Goal: Information Seeking & Learning: Find specific fact

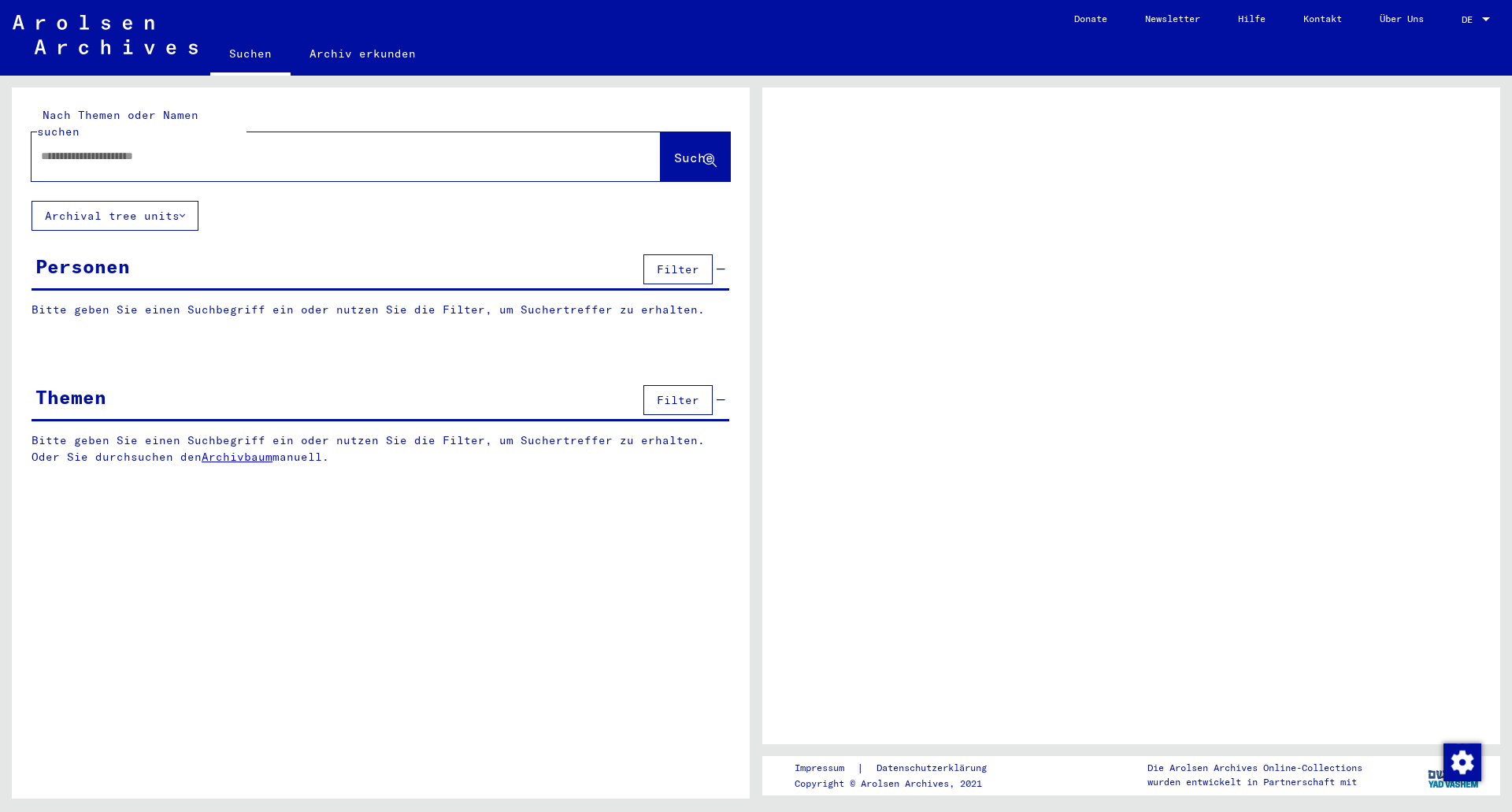
click at [287, 153] on div at bounding box center [327, 155] width 591 height 35
click at [287, 148] on input "text" at bounding box center [332, 155] width 582 height 16
type input "********"
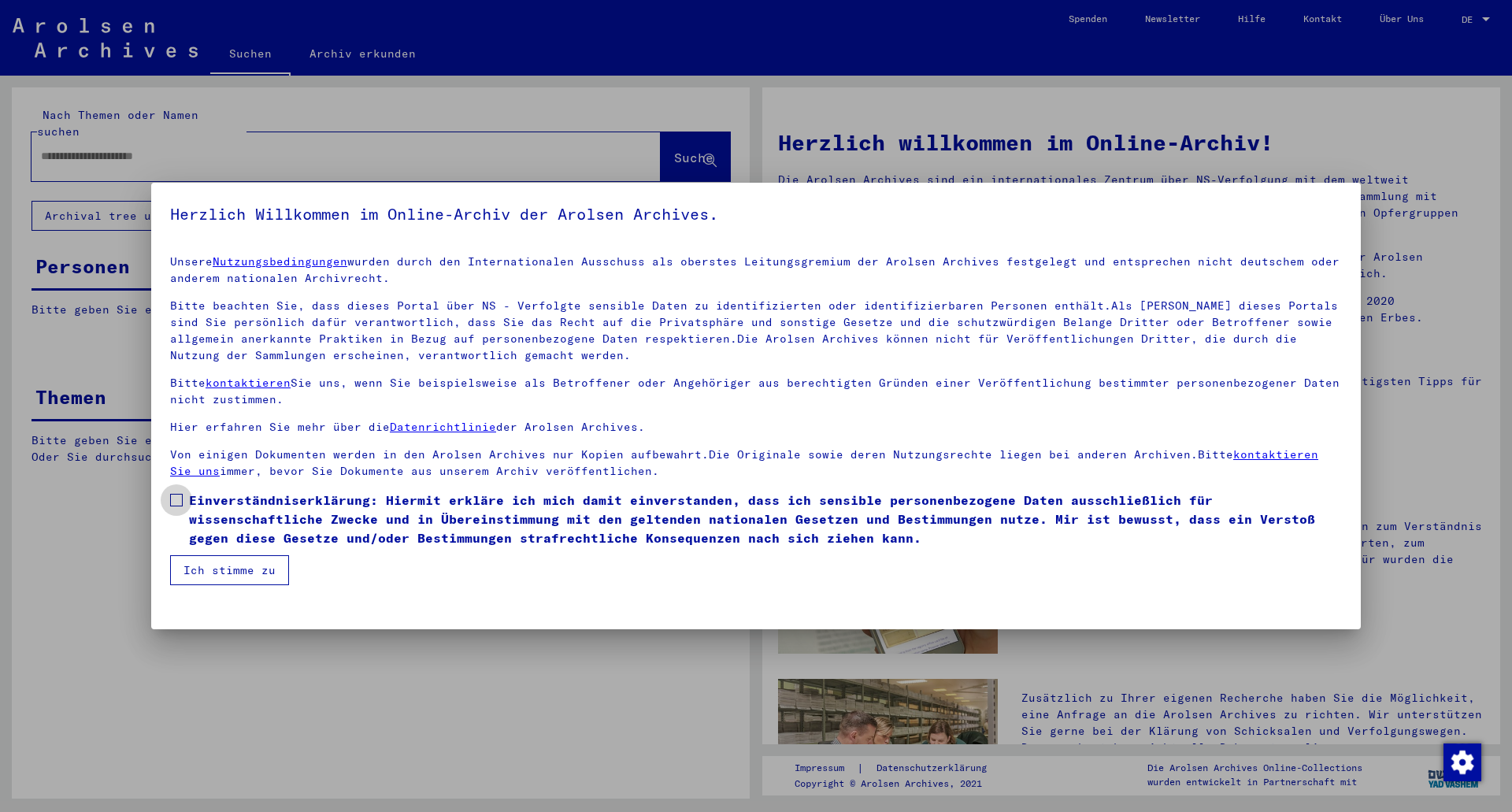
click at [185, 494] on label "Einverständniserklärung: Hiermit erkläre ich mich damit einverstanden, dass ich…" at bounding box center [755, 519] width 1172 height 57
click at [221, 561] on button "Ich stimme zu" at bounding box center [228, 570] width 118 height 30
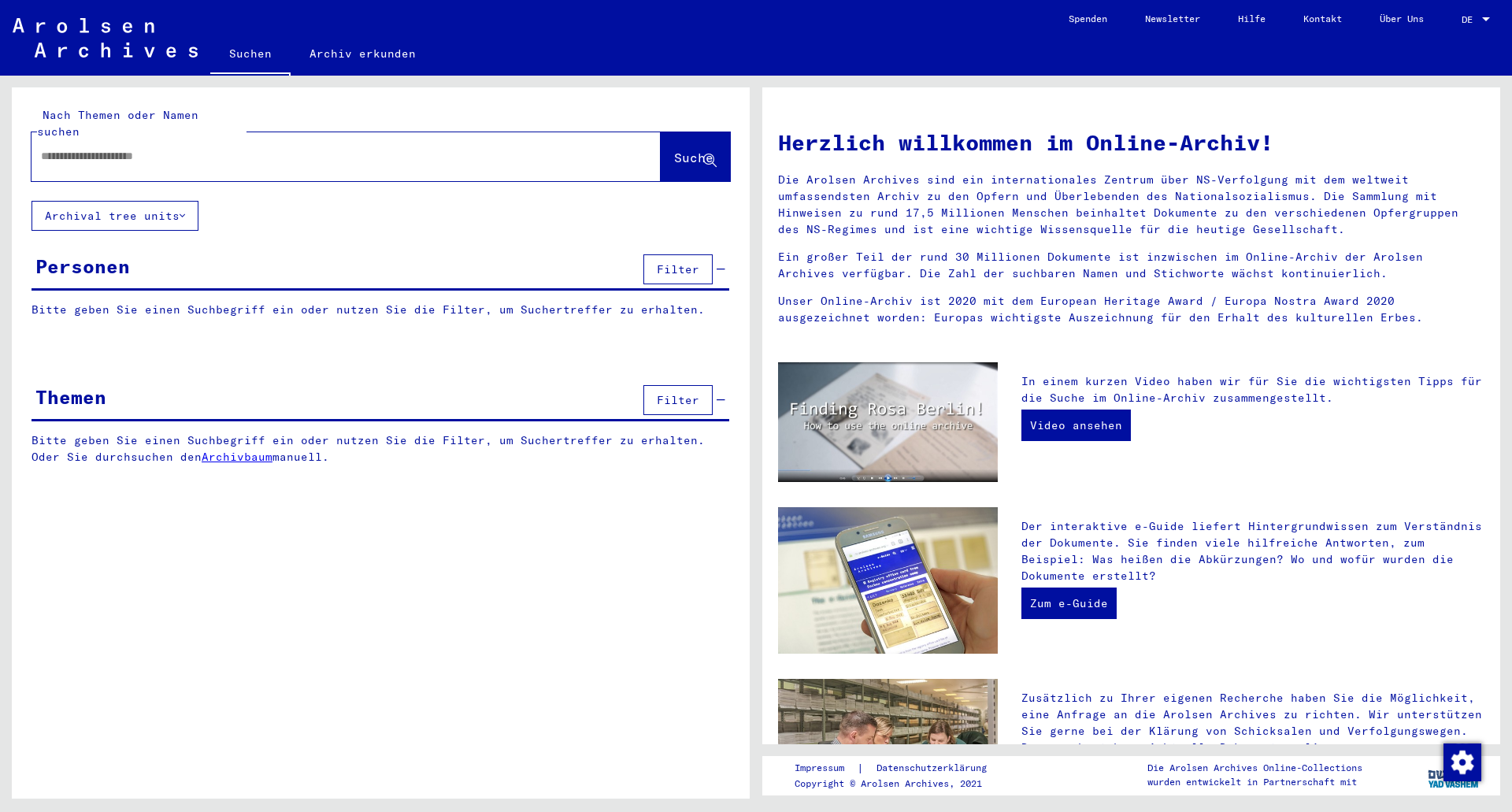
click at [165, 148] on input "text" at bounding box center [327, 155] width 572 height 16
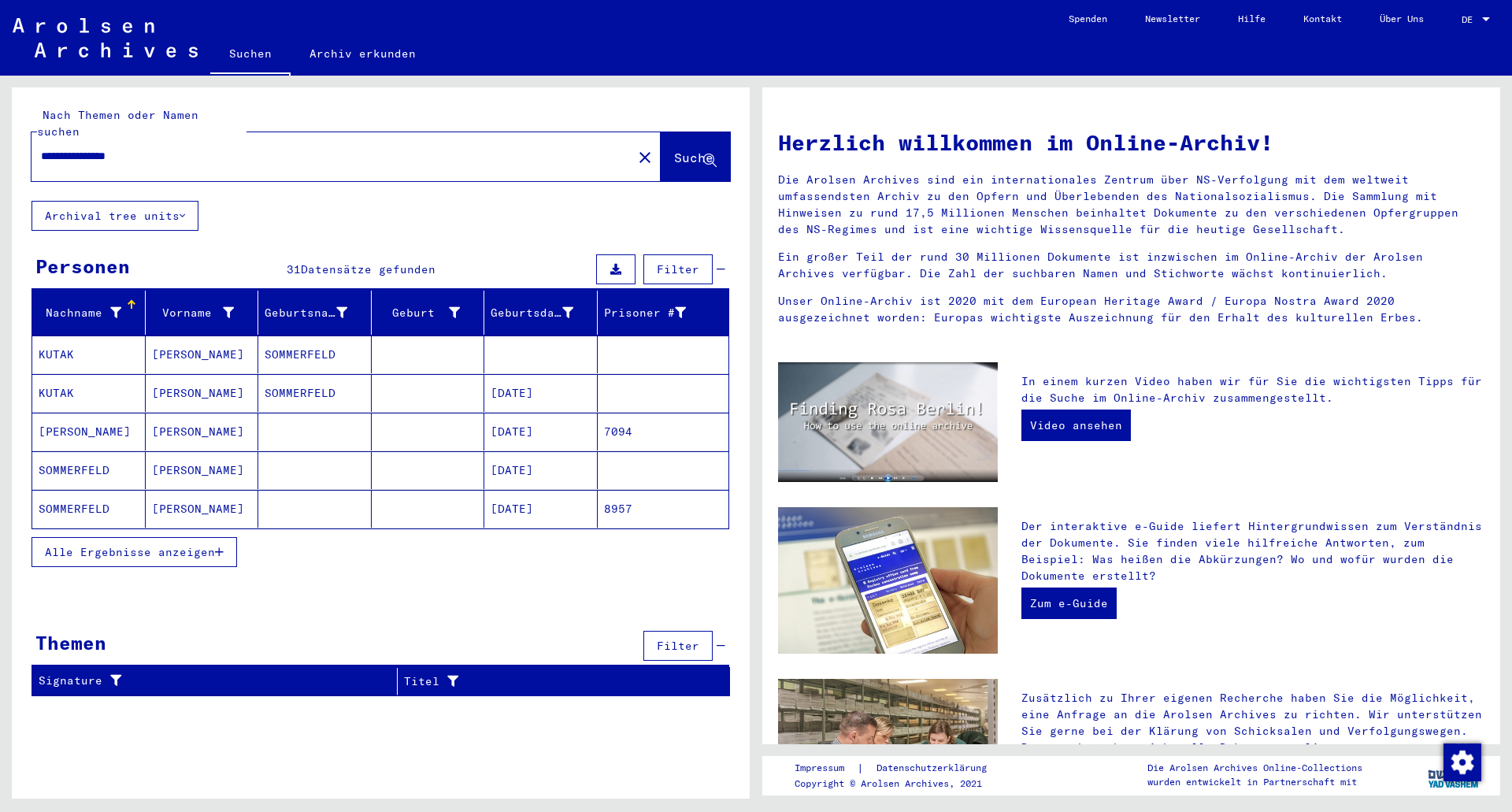
click at [171, 545] on span "Alle Ergebnisse anzeigen" at bounding box center [129, 551] width 170 height 14
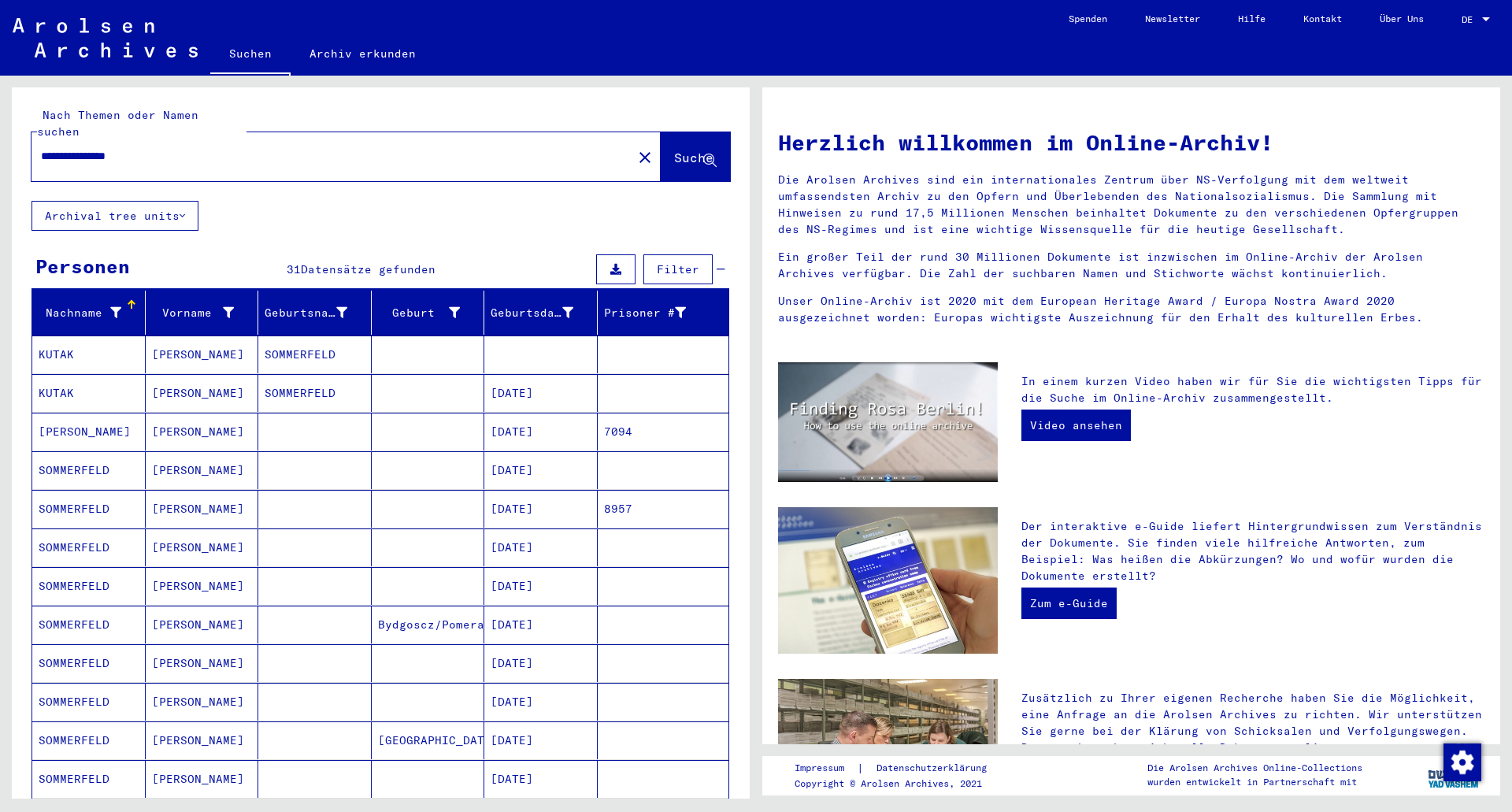
drag, startPoint x: 169, startPoint y: 131, endPoint x: 123, endPoint y: 139, distance: 46.7
click at [123, 139] on div "**********" at bounding box center [322, 155] width 582 height 35
drag, startPoint x: 153, startPoint y: 137, endPoint x: 108, endPoint y: 139, distance: 45.0
click at [108, 148] on input "**********" at bounding box center [327, 155] width 572 height 16
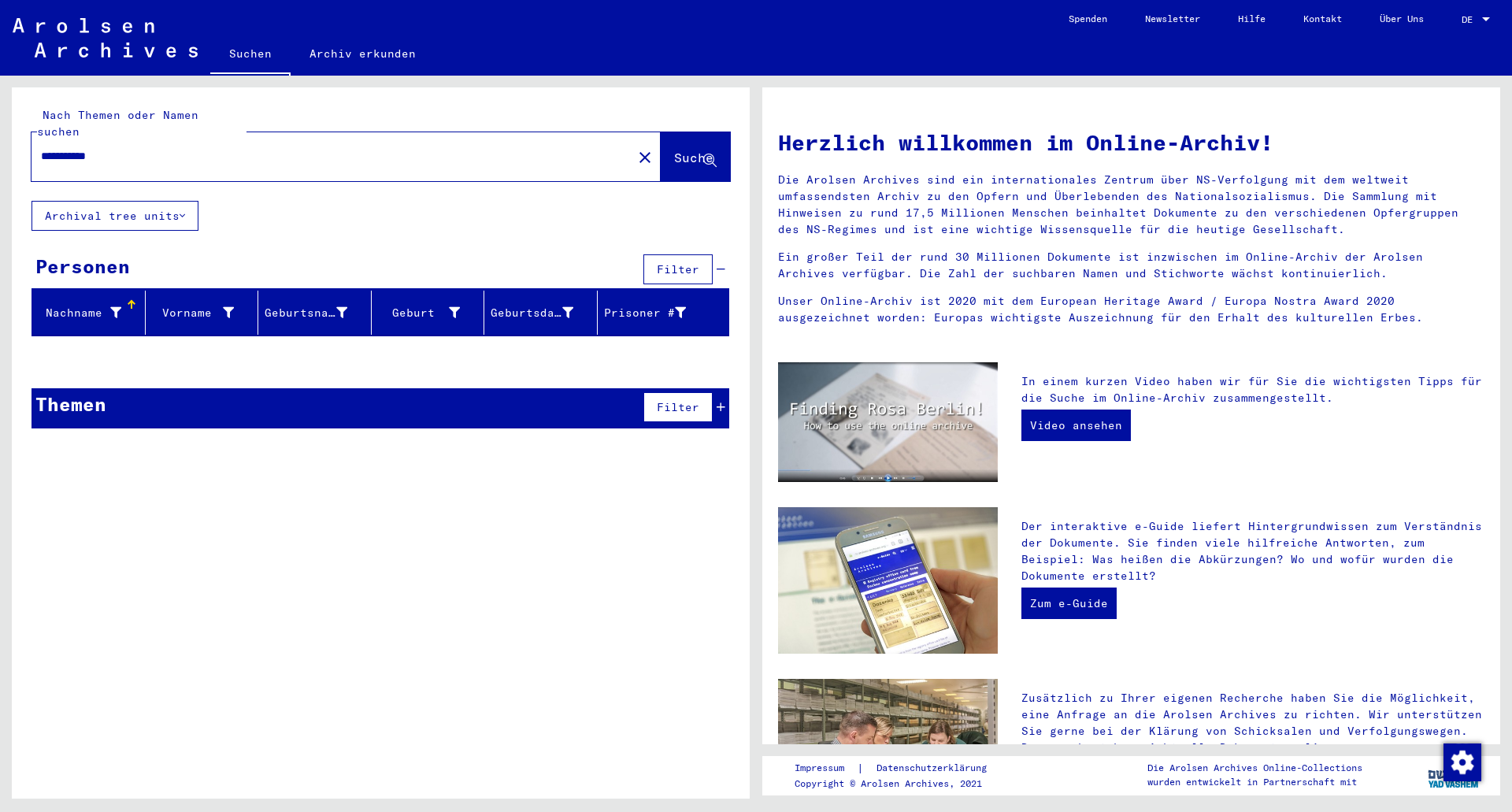
type input "**********"
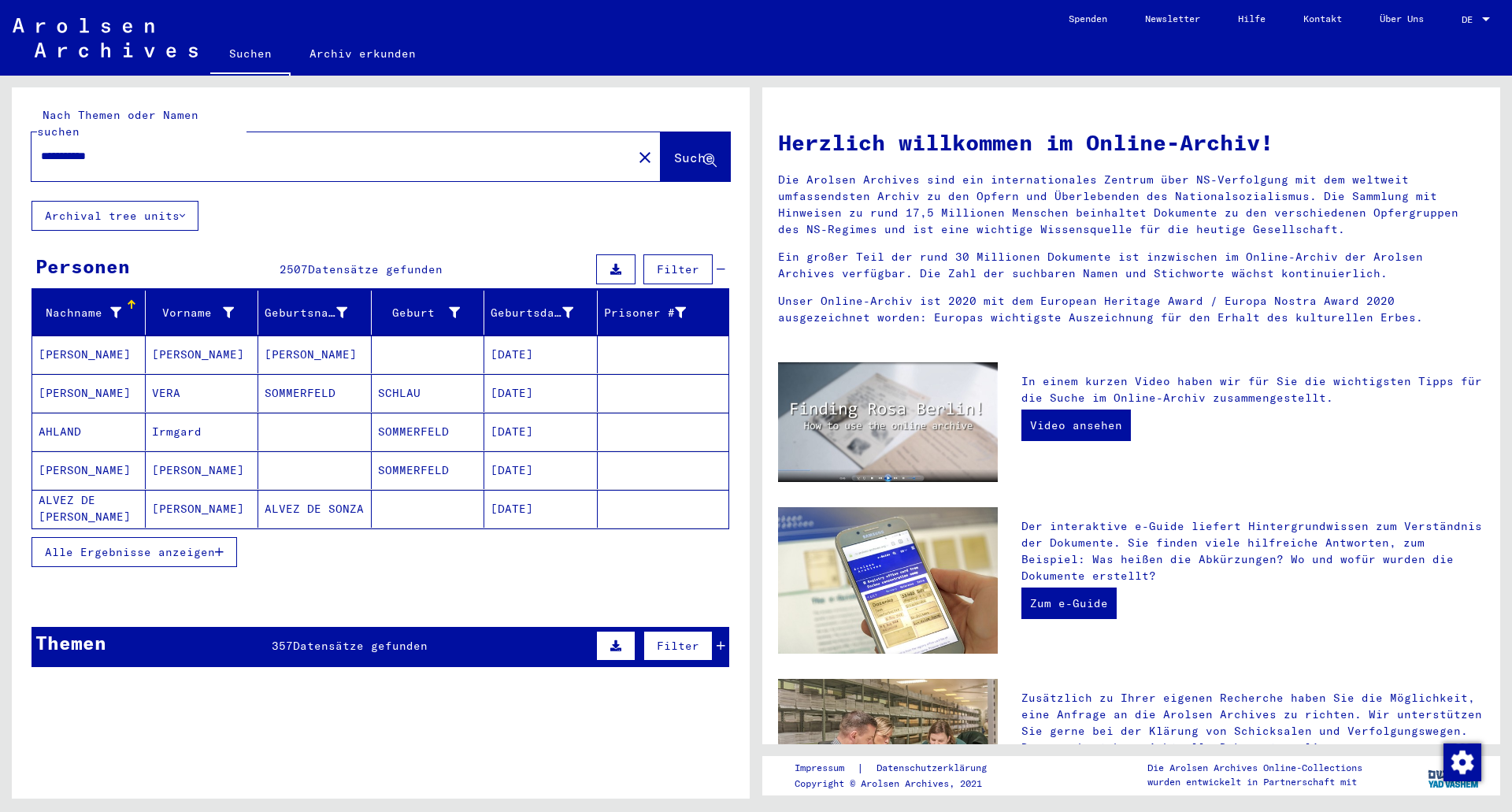
click at [143, 545] on span "Alle Ergebnisse anzeigen" at bounding box center [129, 551] width 170 height 14
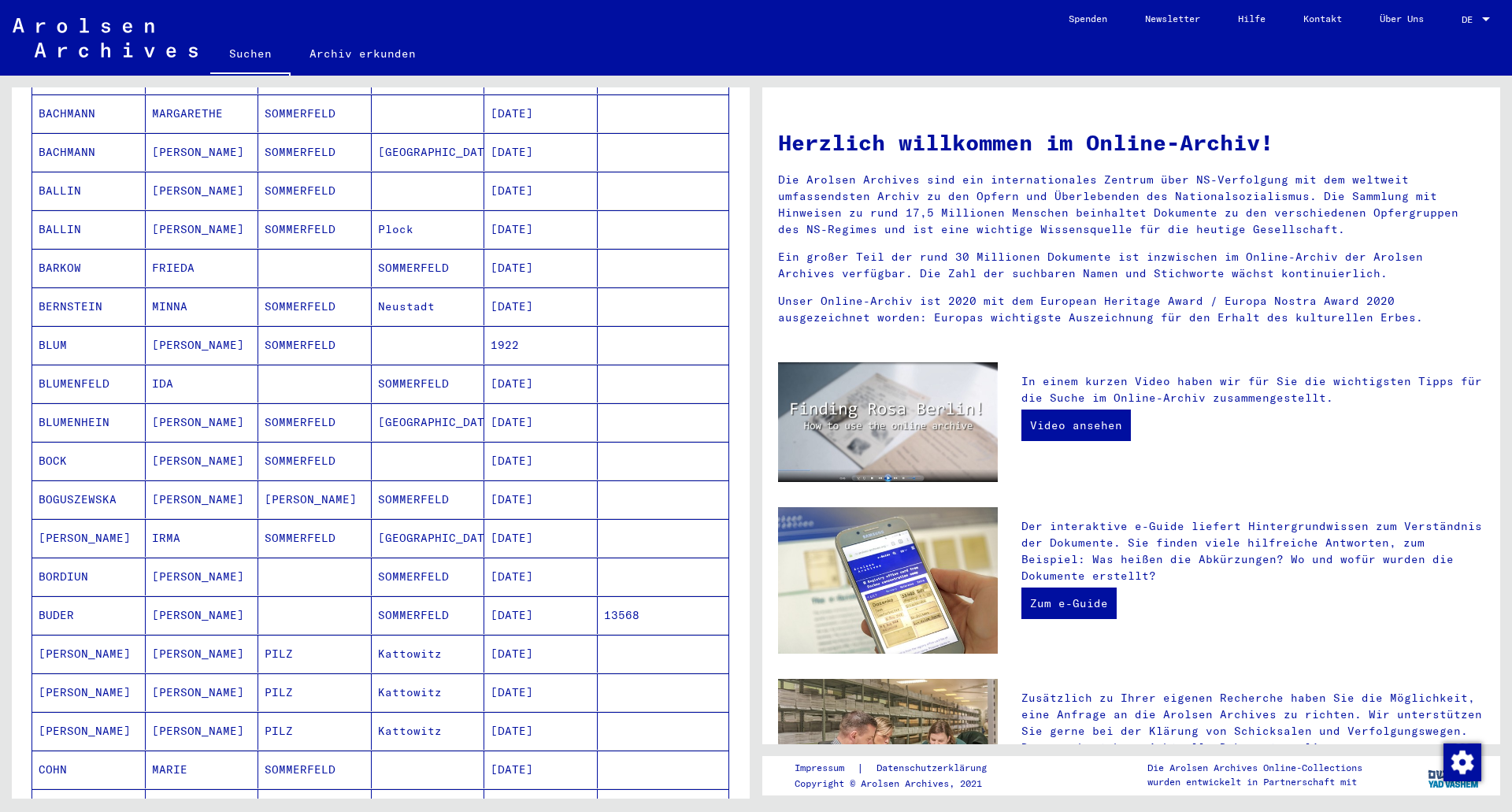
scroll to position [787, 0]
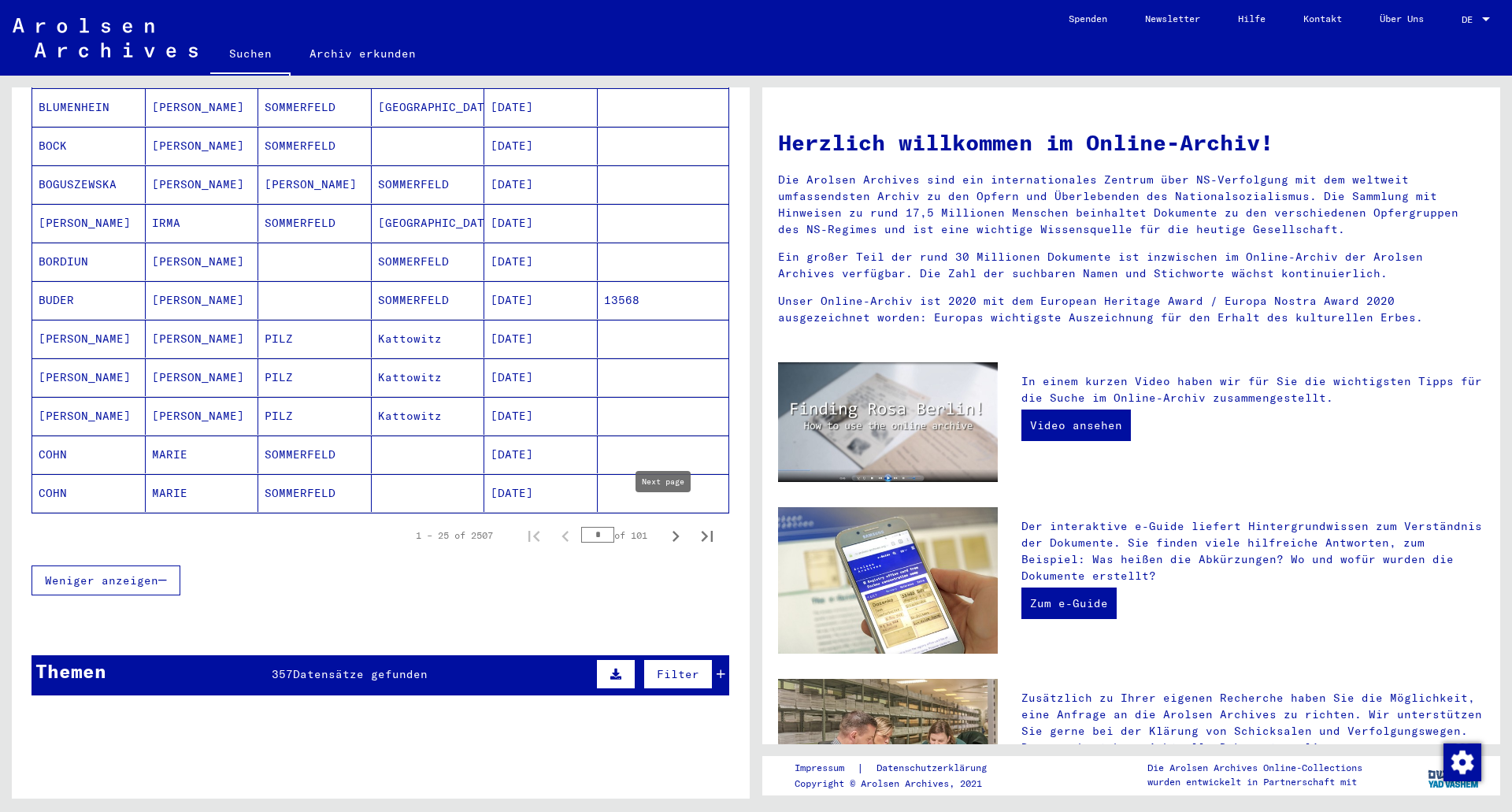
click at [667, 525] on icon "Next page" at bounding box center [675, 535] width 22 height 22
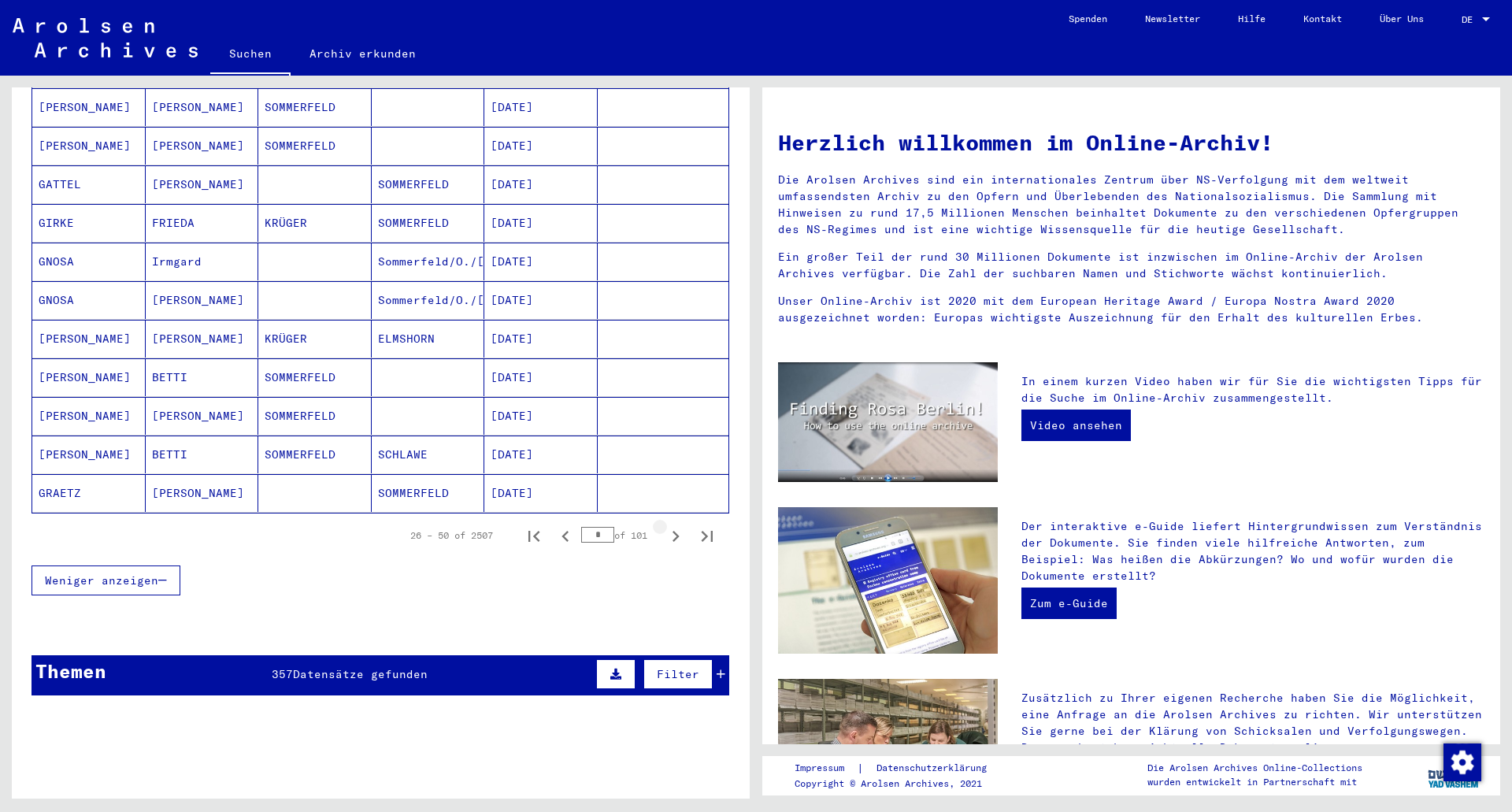
click at [667, 525] on icon "Next page" at bounding box center [675, 535] width 22 height 22
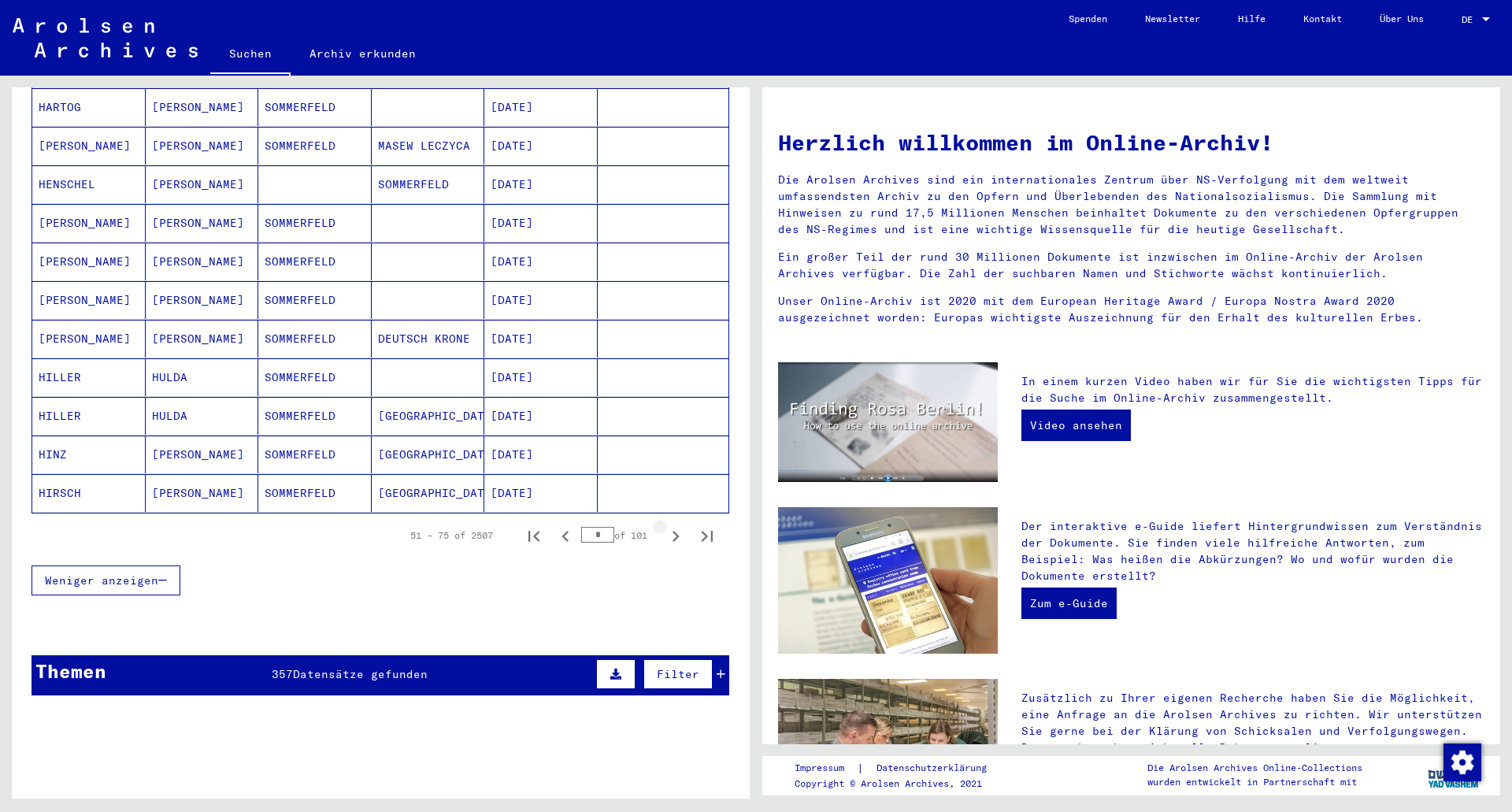
click at [667, 525] on icon "Next page" at bounding box center [675, 535] width 22 height 22
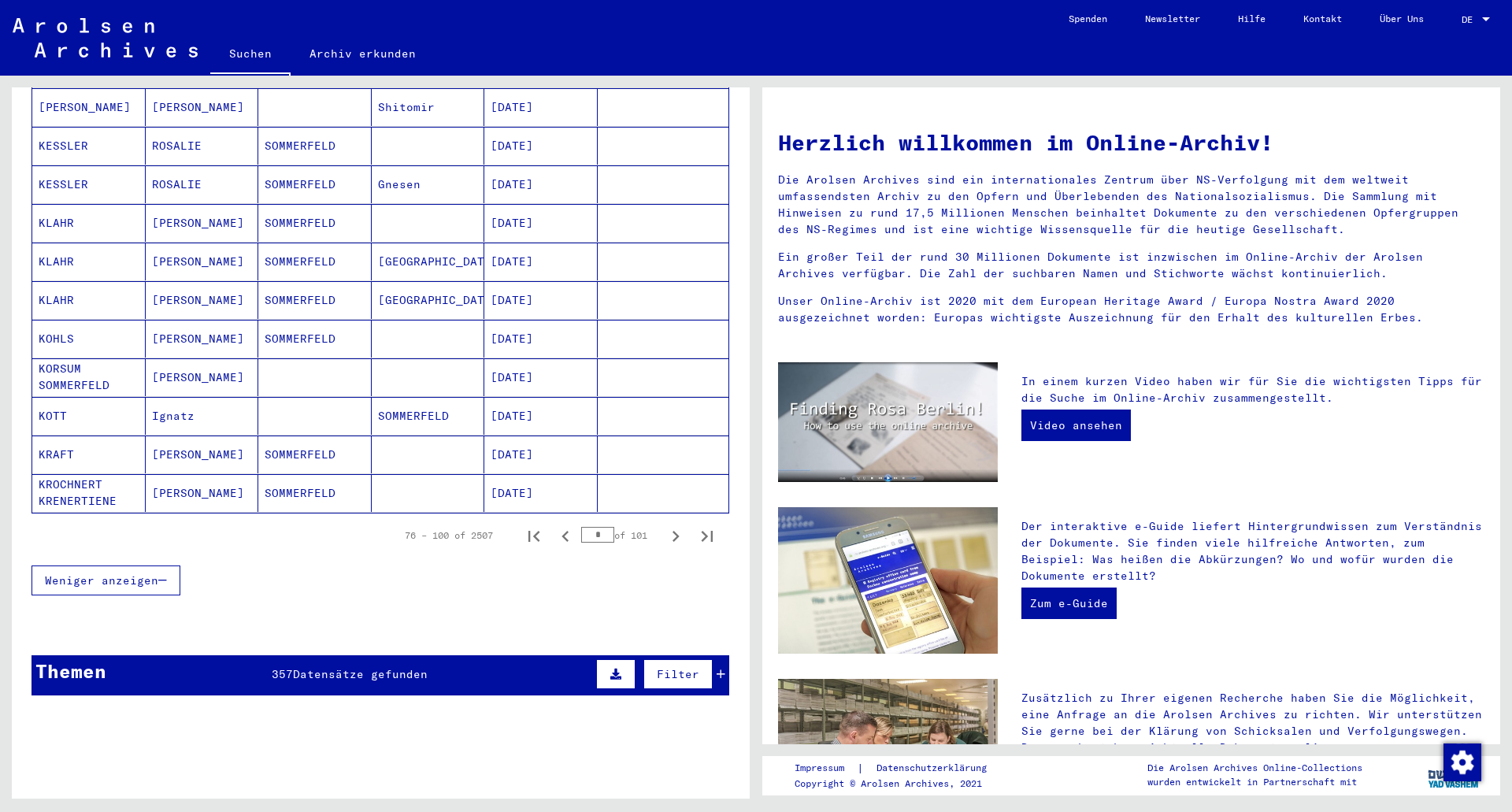
click at [667, 525] on icon "Next page" at bounding box center [675, 535] width 22 height 22
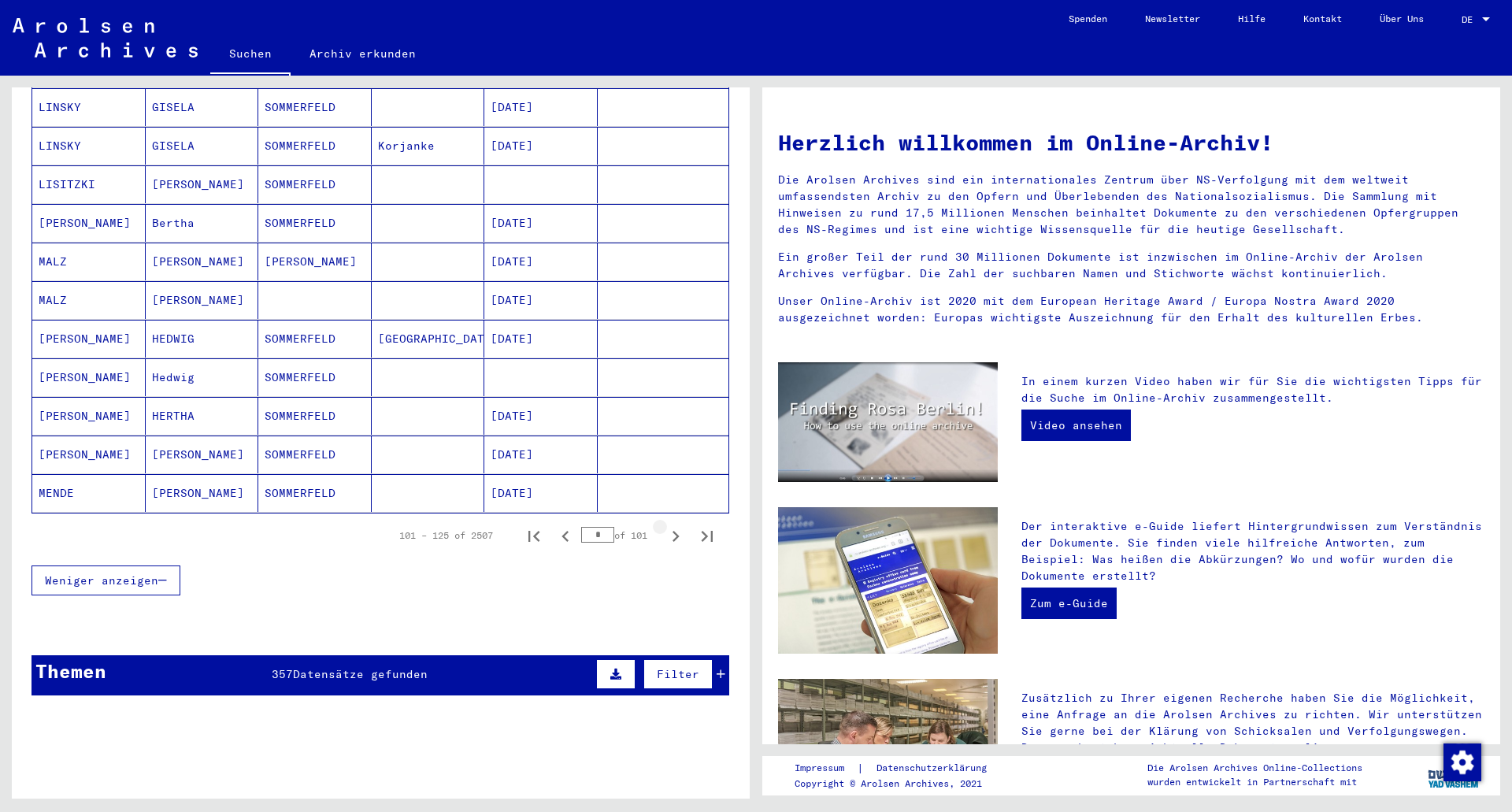
click at [667, 525] on icon "Next page" at bounding box center [675, 535] width 22 height 22
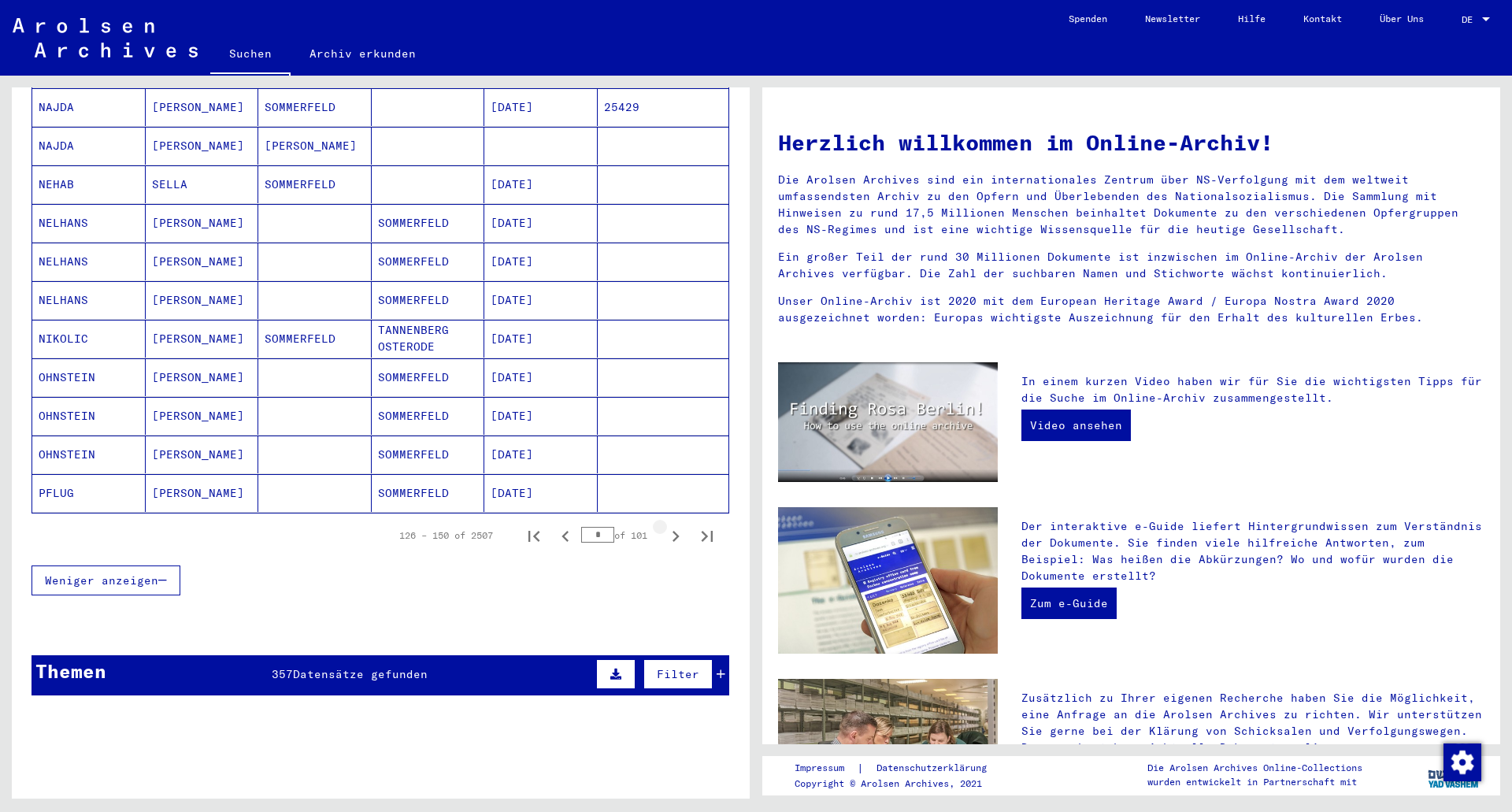
click at [667, 525] on icon "Next page" at bounding box center [675, 535] width 22 height 22
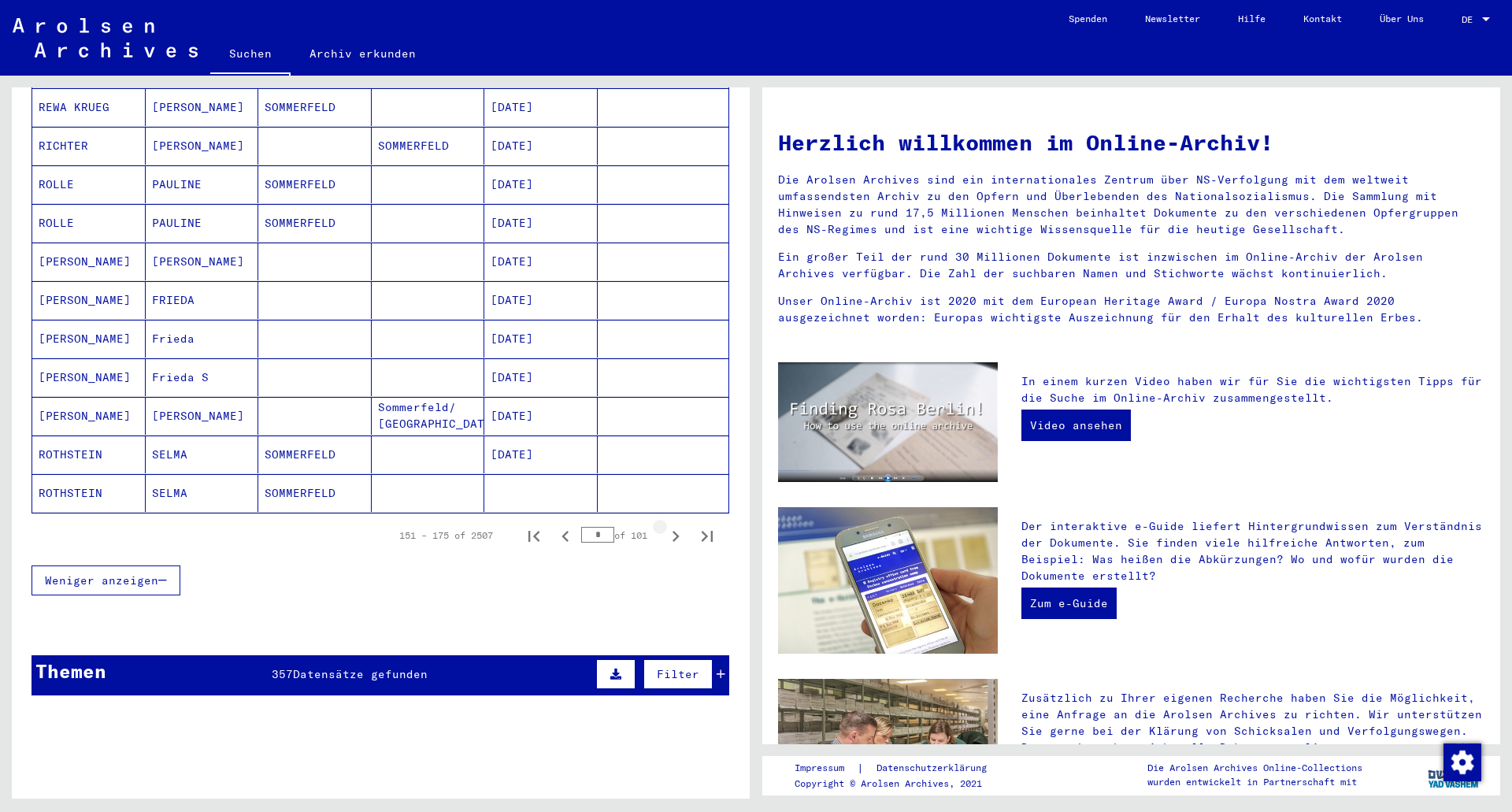
click at [667, 525] on icon "Next page" at bounding box center [675, 535] width 22 height 22
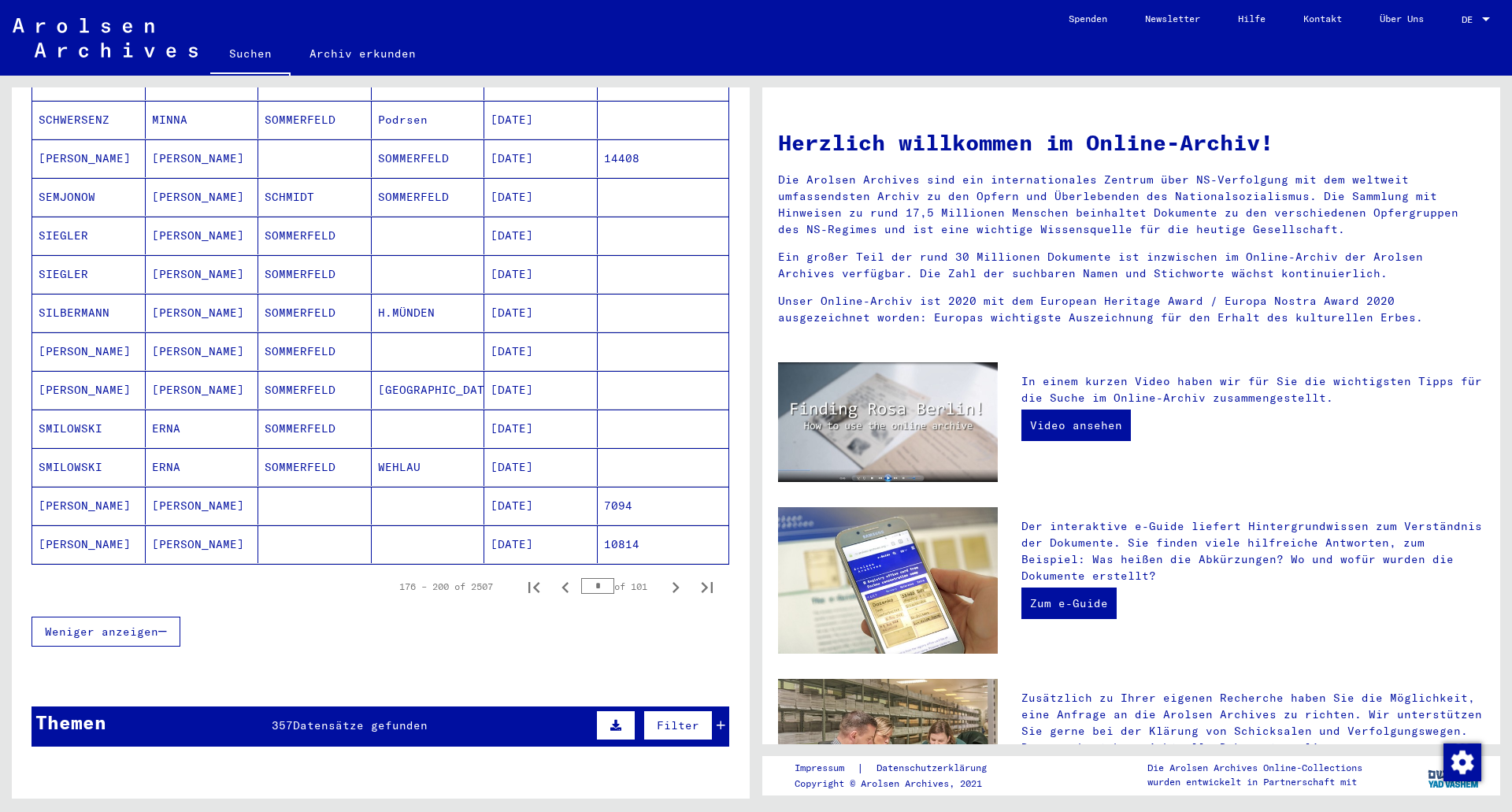
scroll to position [709, 0]
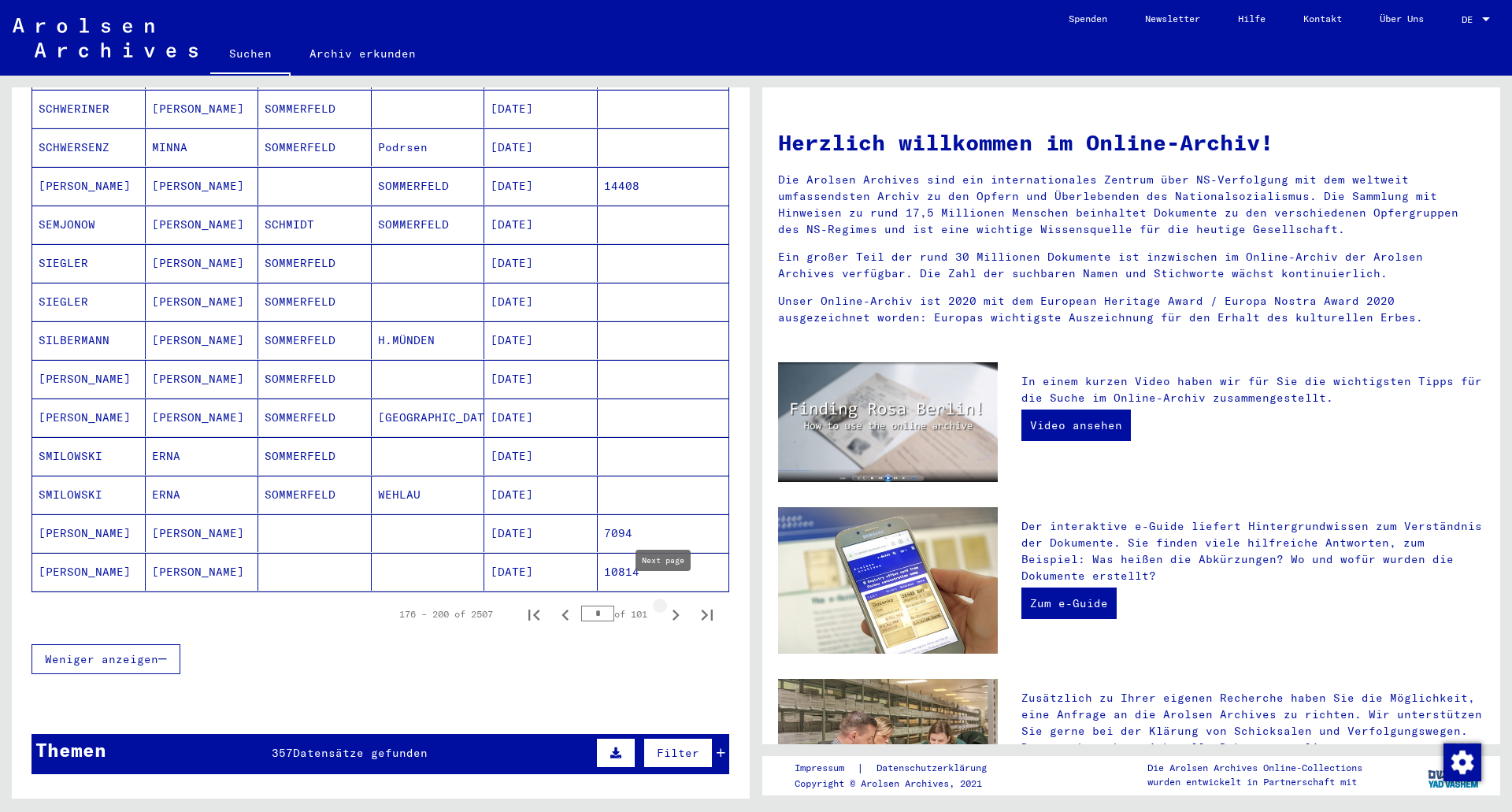
click at [666, 604] on icon "Next page" at bounding box center [675, 614] width 22 height 22
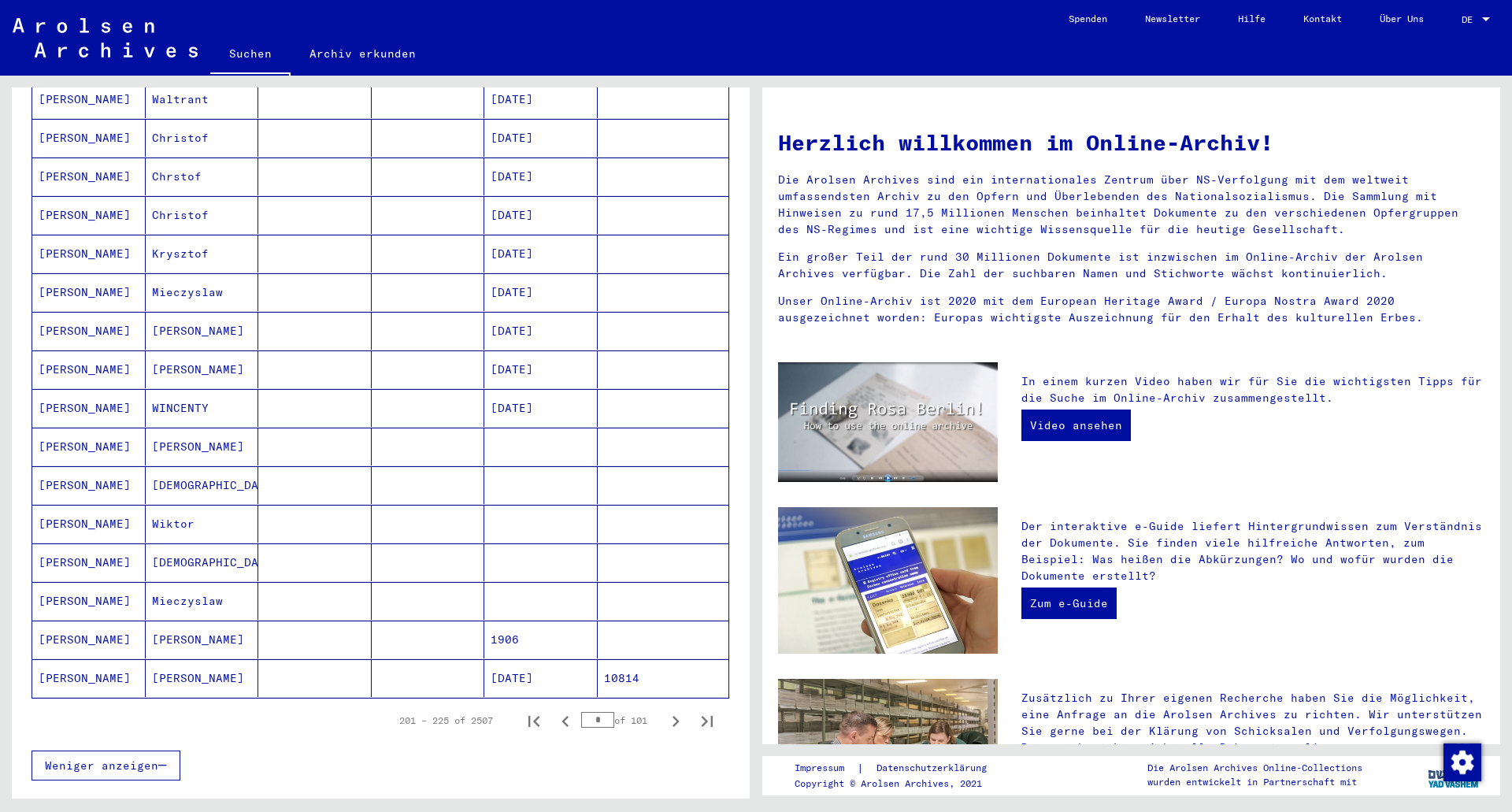
scroll to position [630, 0]
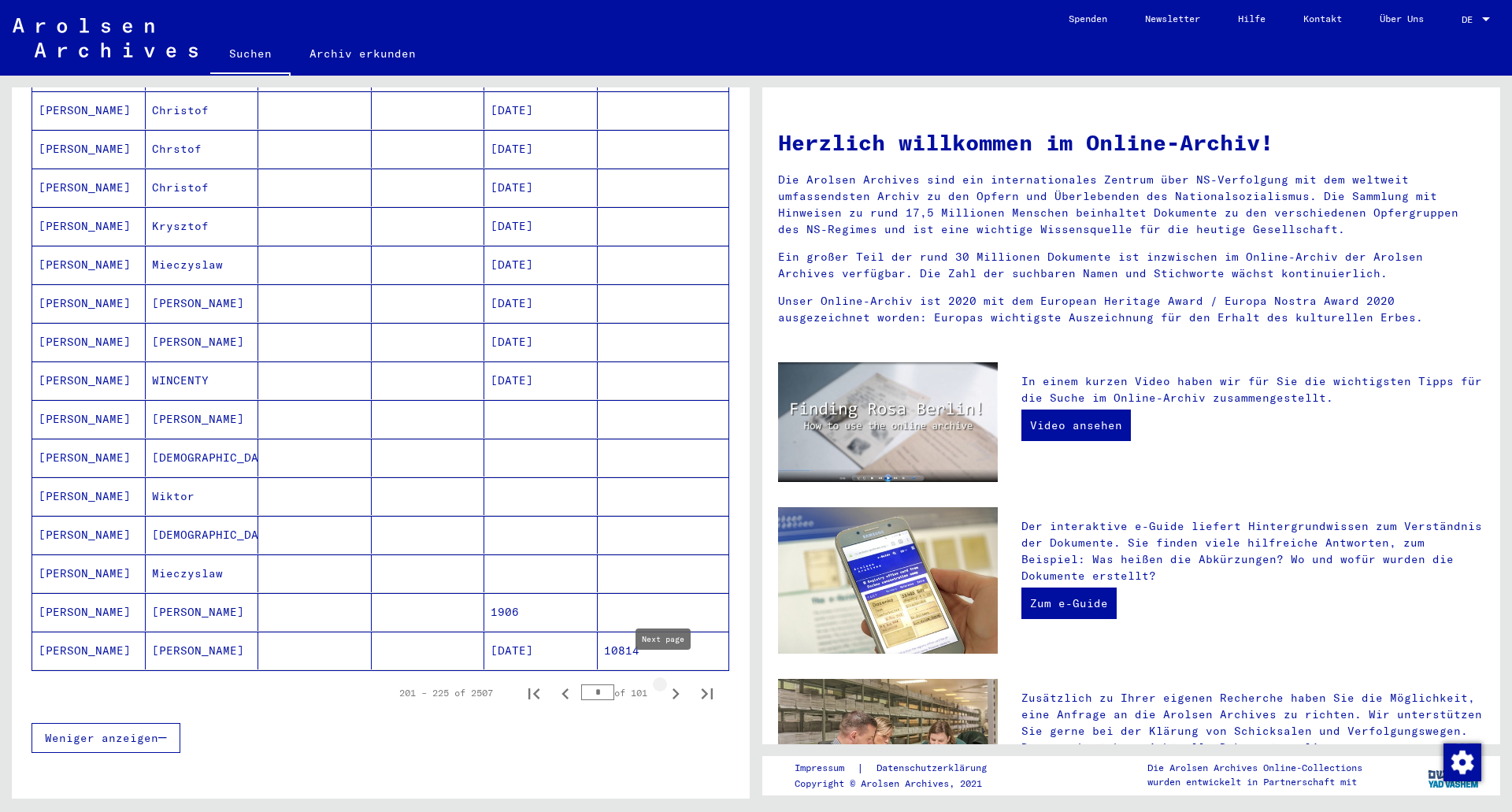
click at [665, 682] on icon "Next page" at bounding box center [675, 693] width 22 height 22
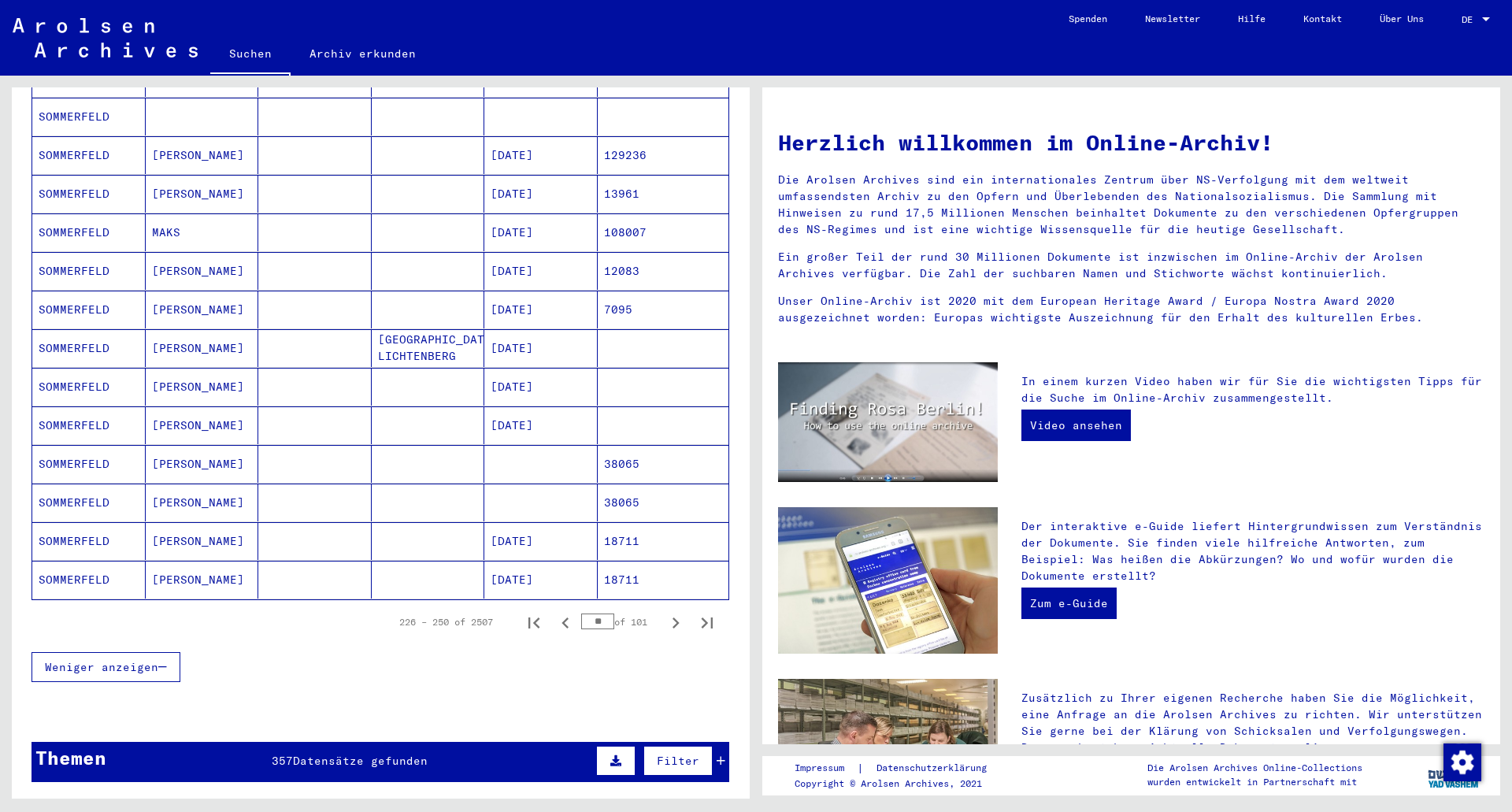
scroll to position [709, 0]
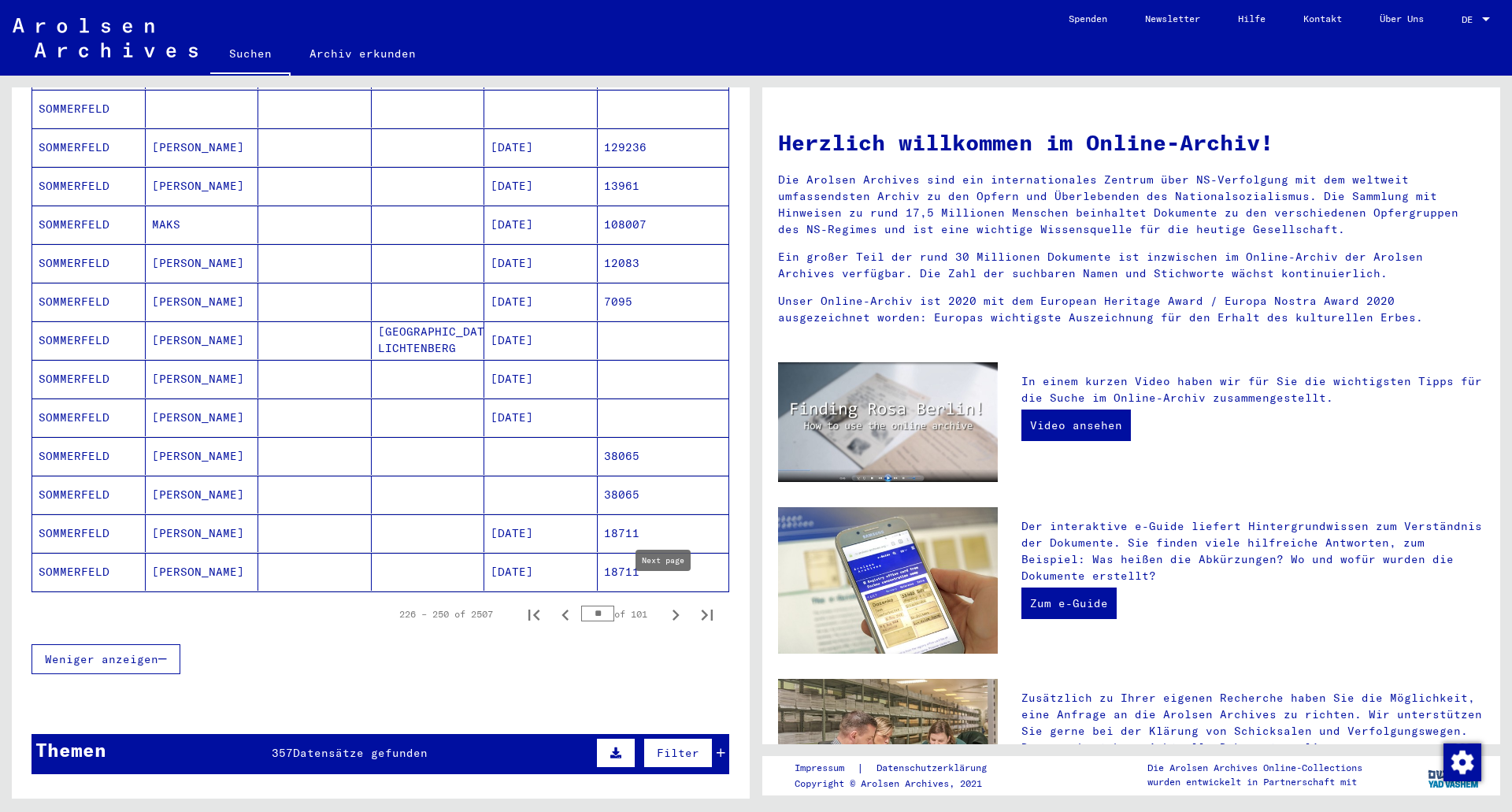
click at [665, 610] on button "Next page" at bounding box center [675, 614] width 31 height 31
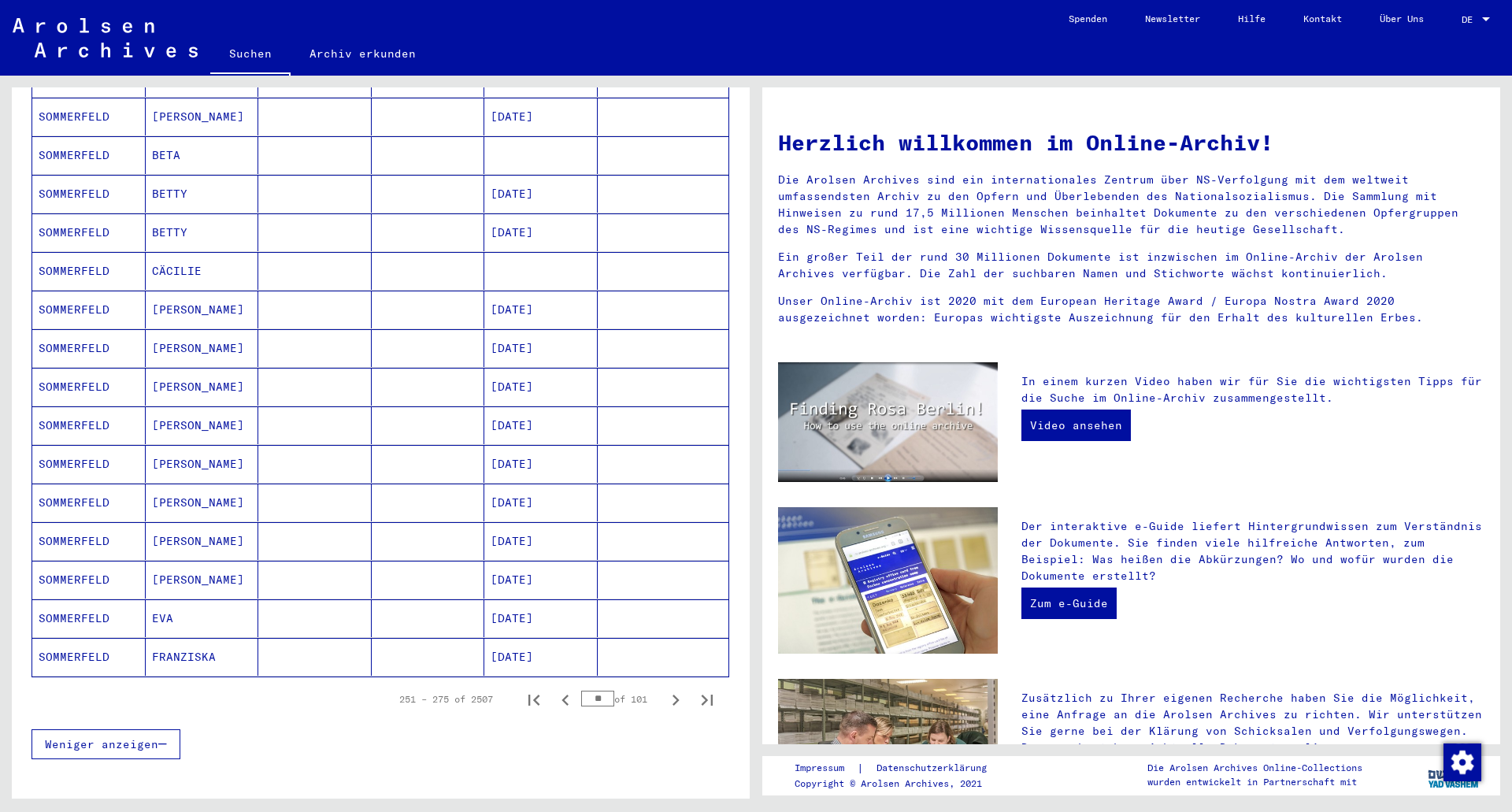
scroll to position [630, 0]
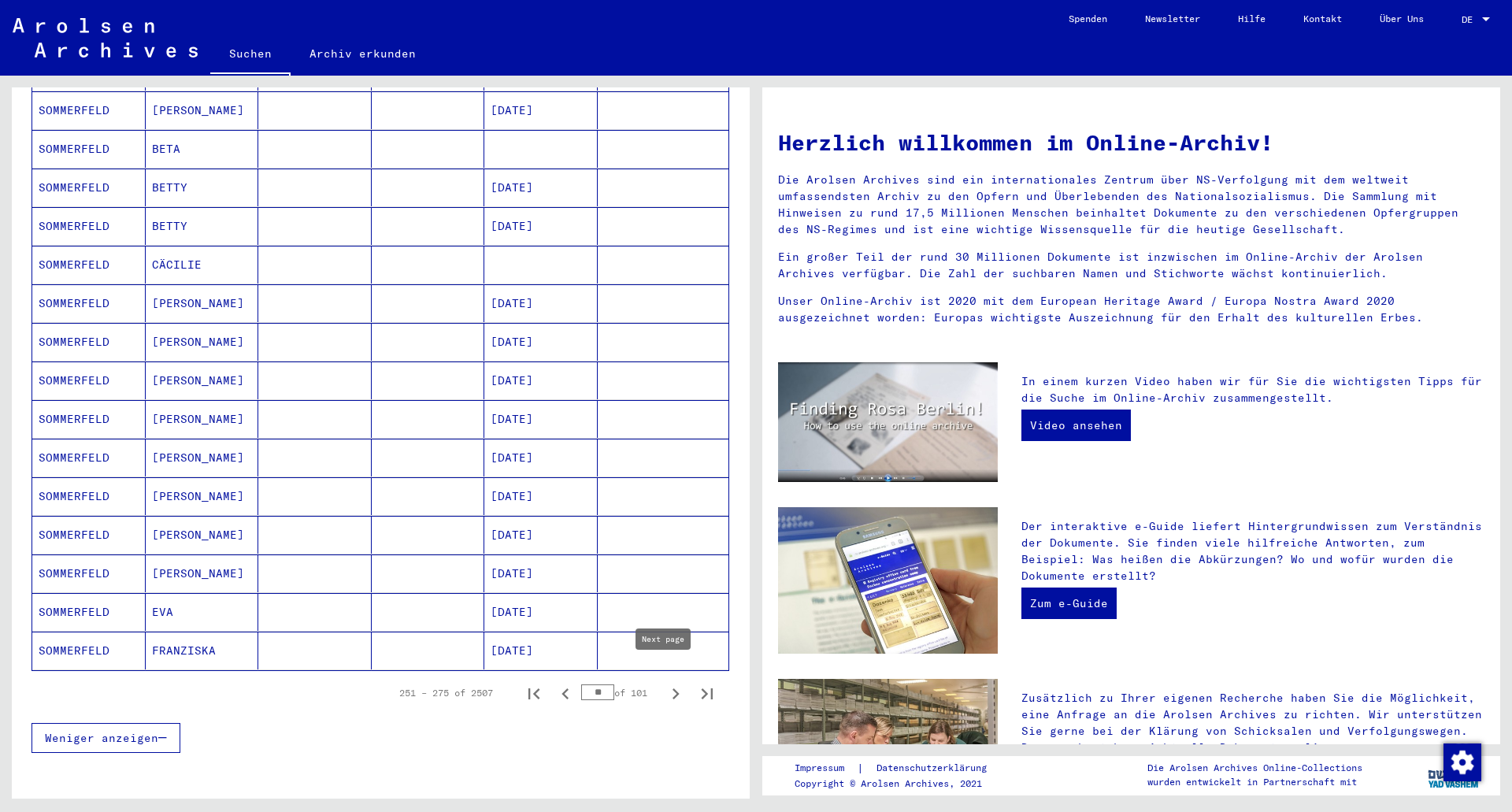
click at [669, 682] on icon "Next page" at bounding box center [675, 693] width 22 height 22
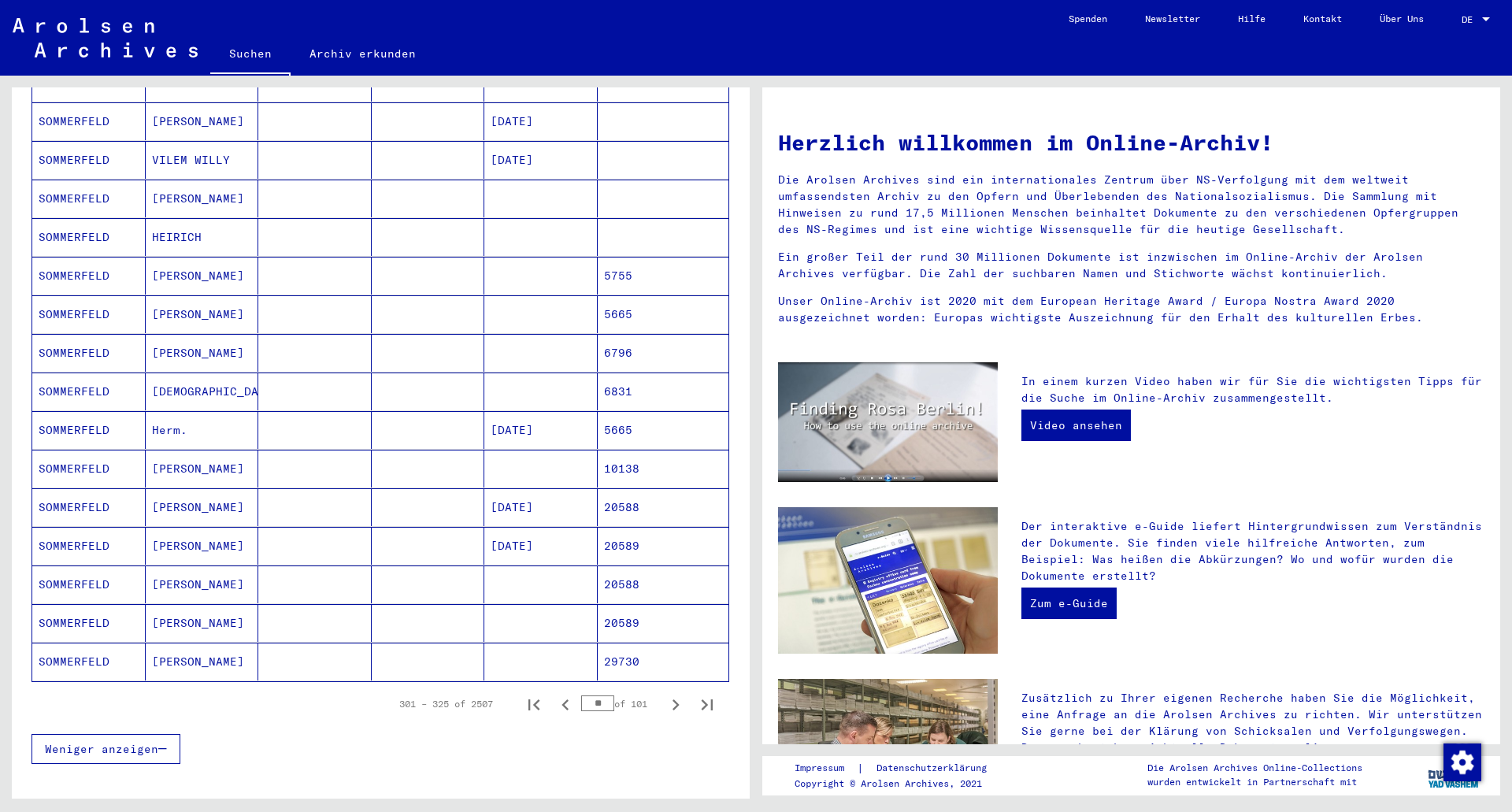
scroll to position [709, 0]
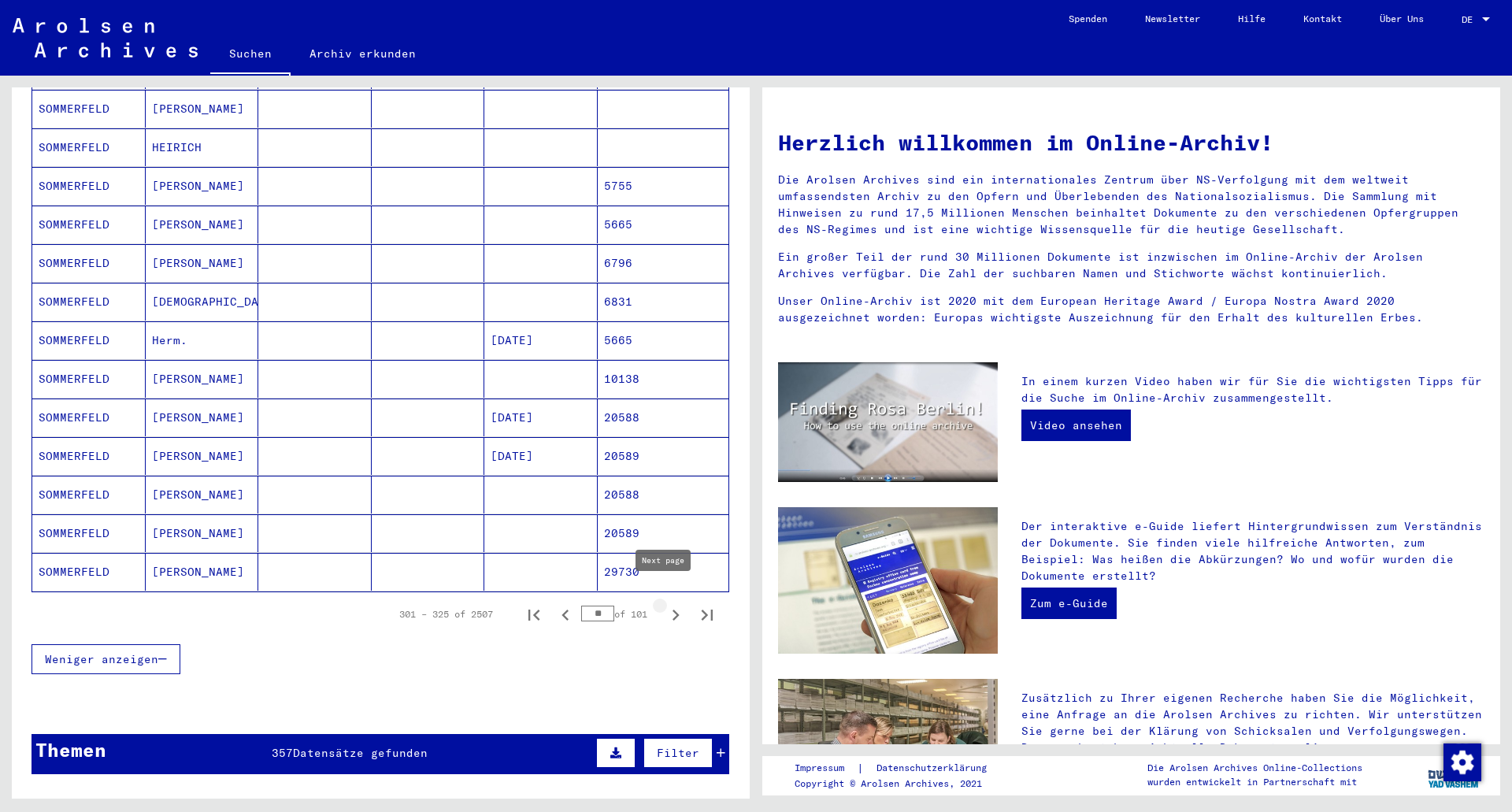
click at [673, 609] on icon "Next page" at bounding box center [675, 615] width 7 height 11
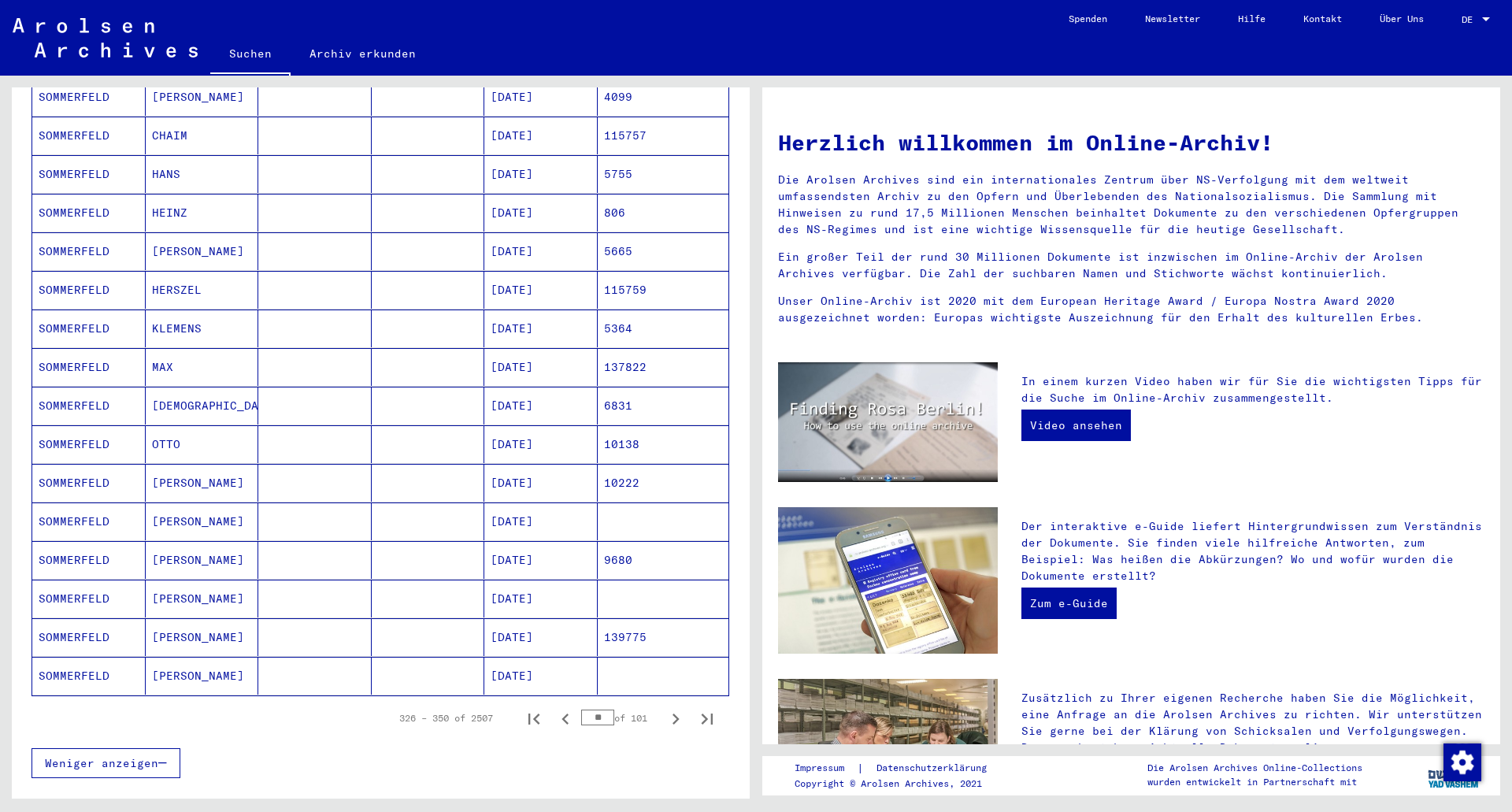
scroll to position [630, 0]
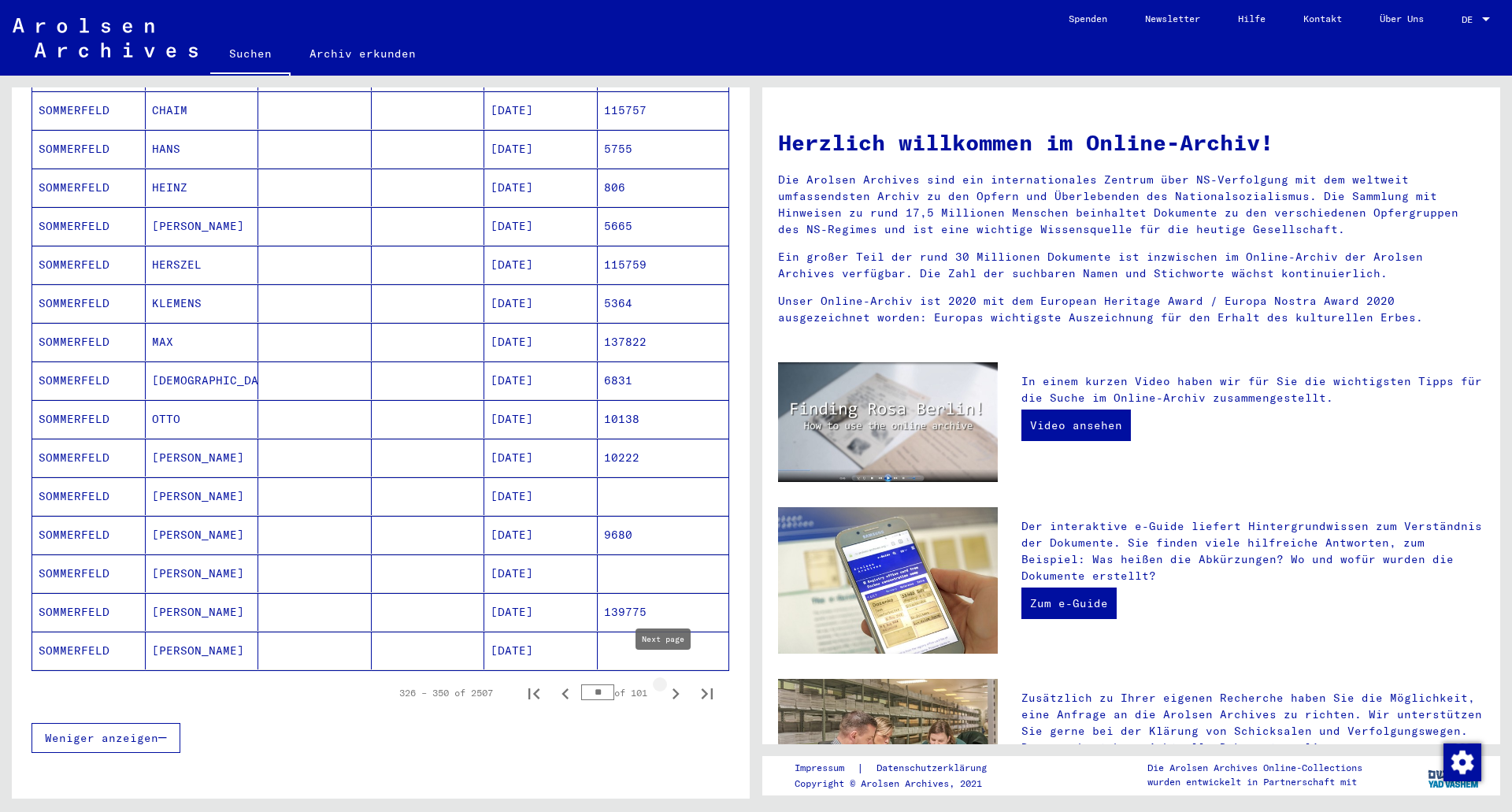
click at [668, 682] on icon "Next page" at bounding box center [675, 693] width 22 height 22
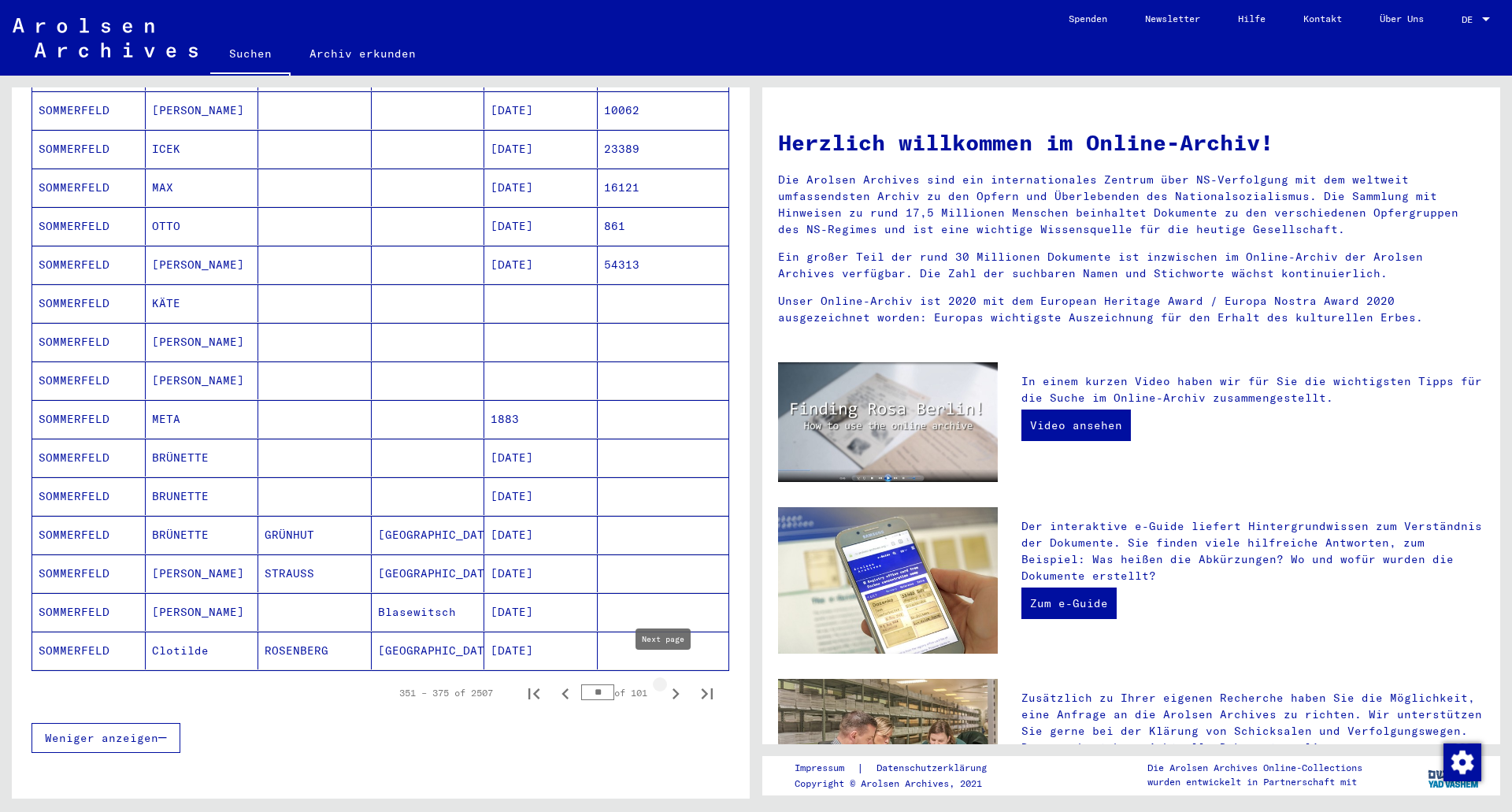
click at [664, 682] on icon "Next page" at bounding box center [675, 693] width 22 height 22
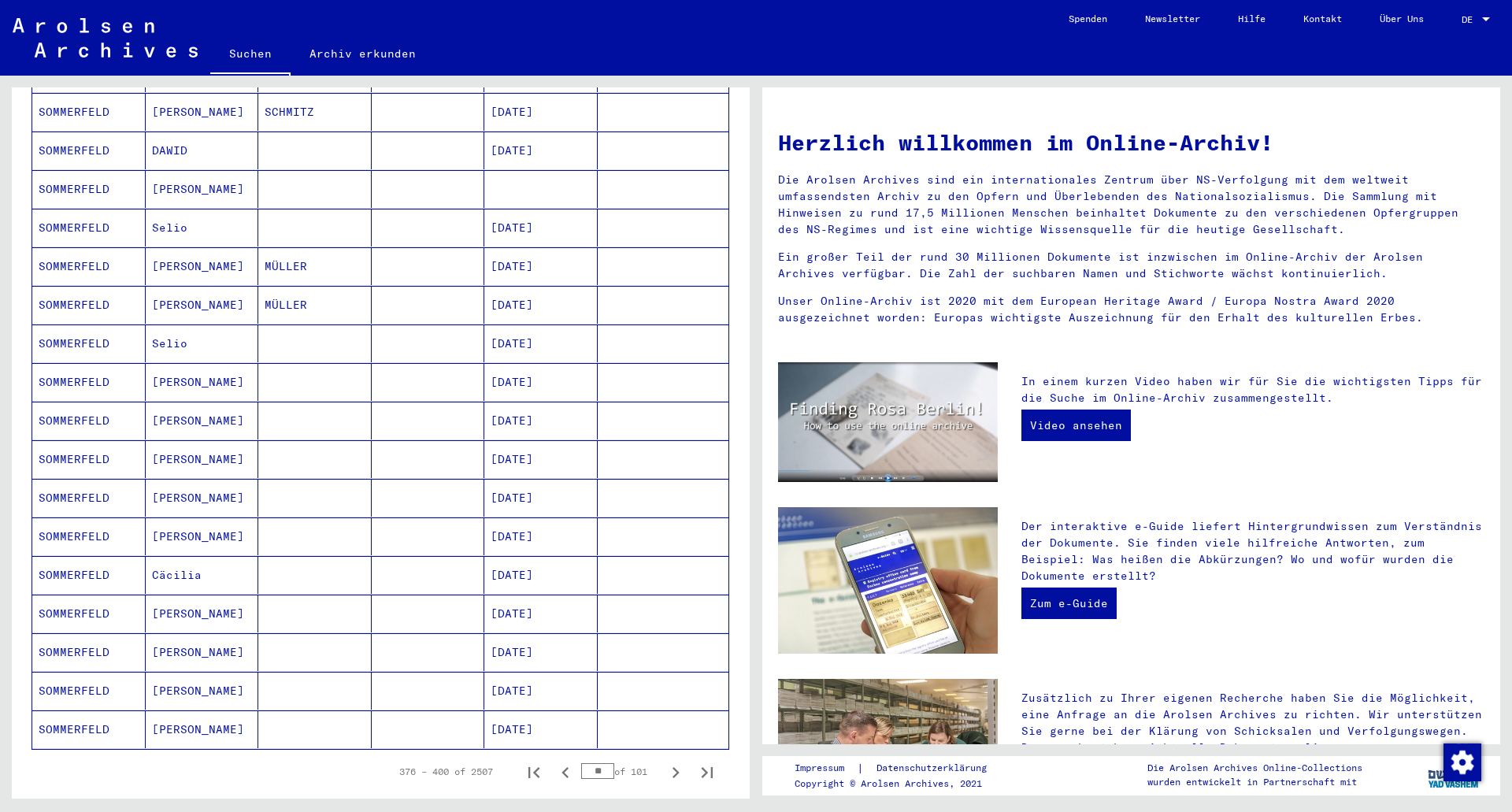
scroll to position [709, 0]
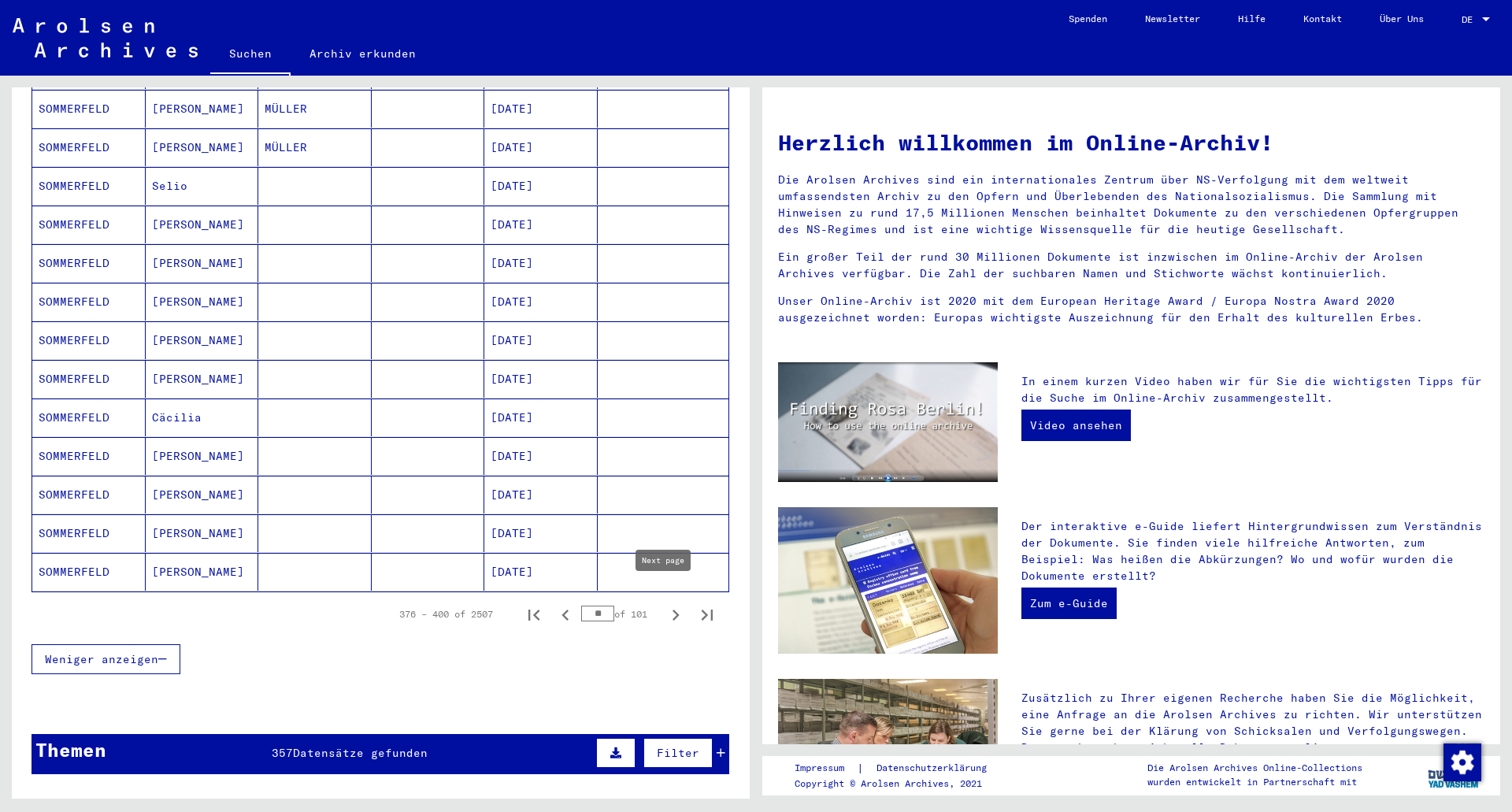
click at [673, 604] on icon "Next page" at bounding box center [675, 614] width 22 height 22
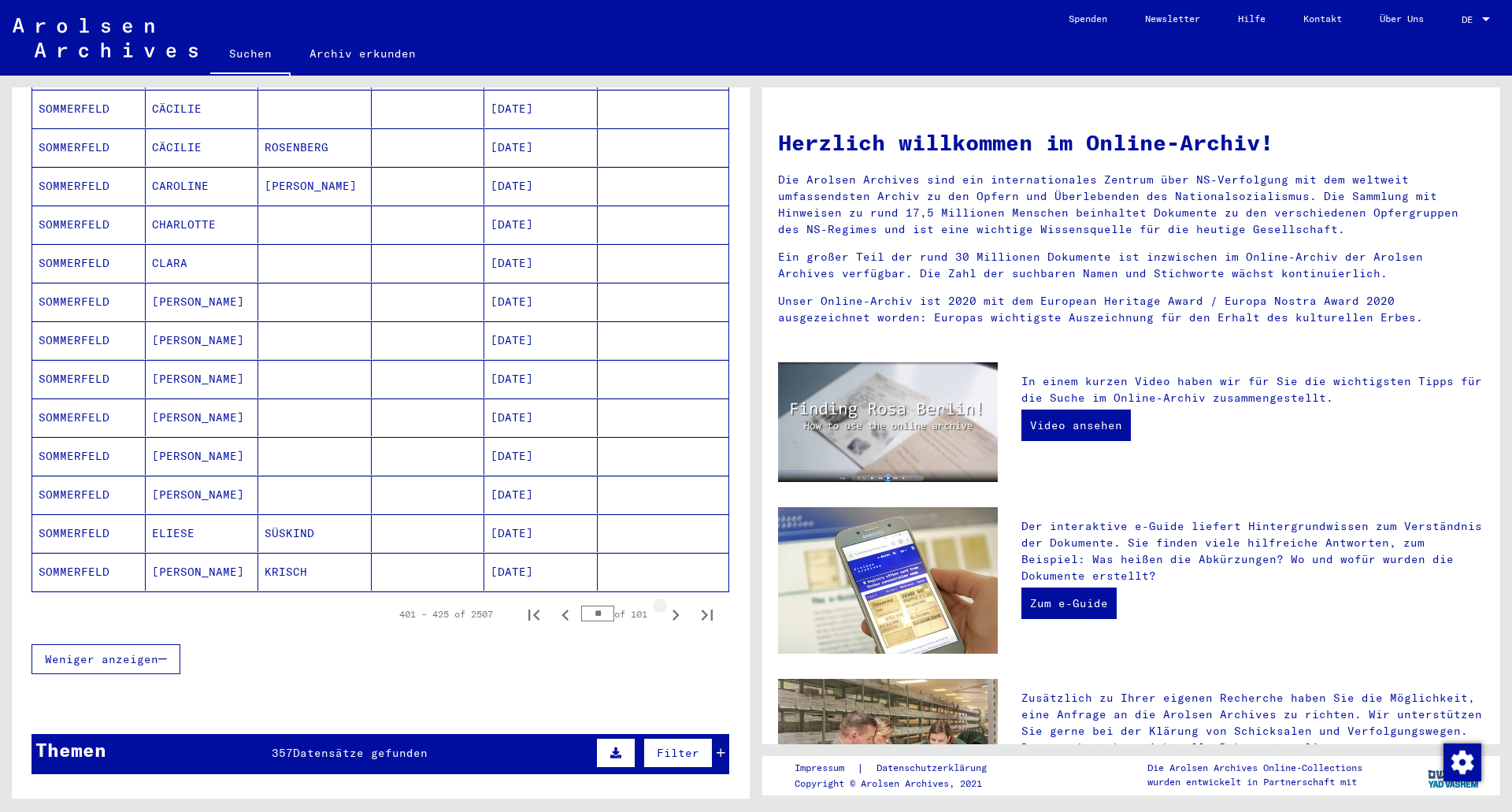
click at [673, 604] on icon "Next page" at bounding box center [675, 614] width 22 height 22
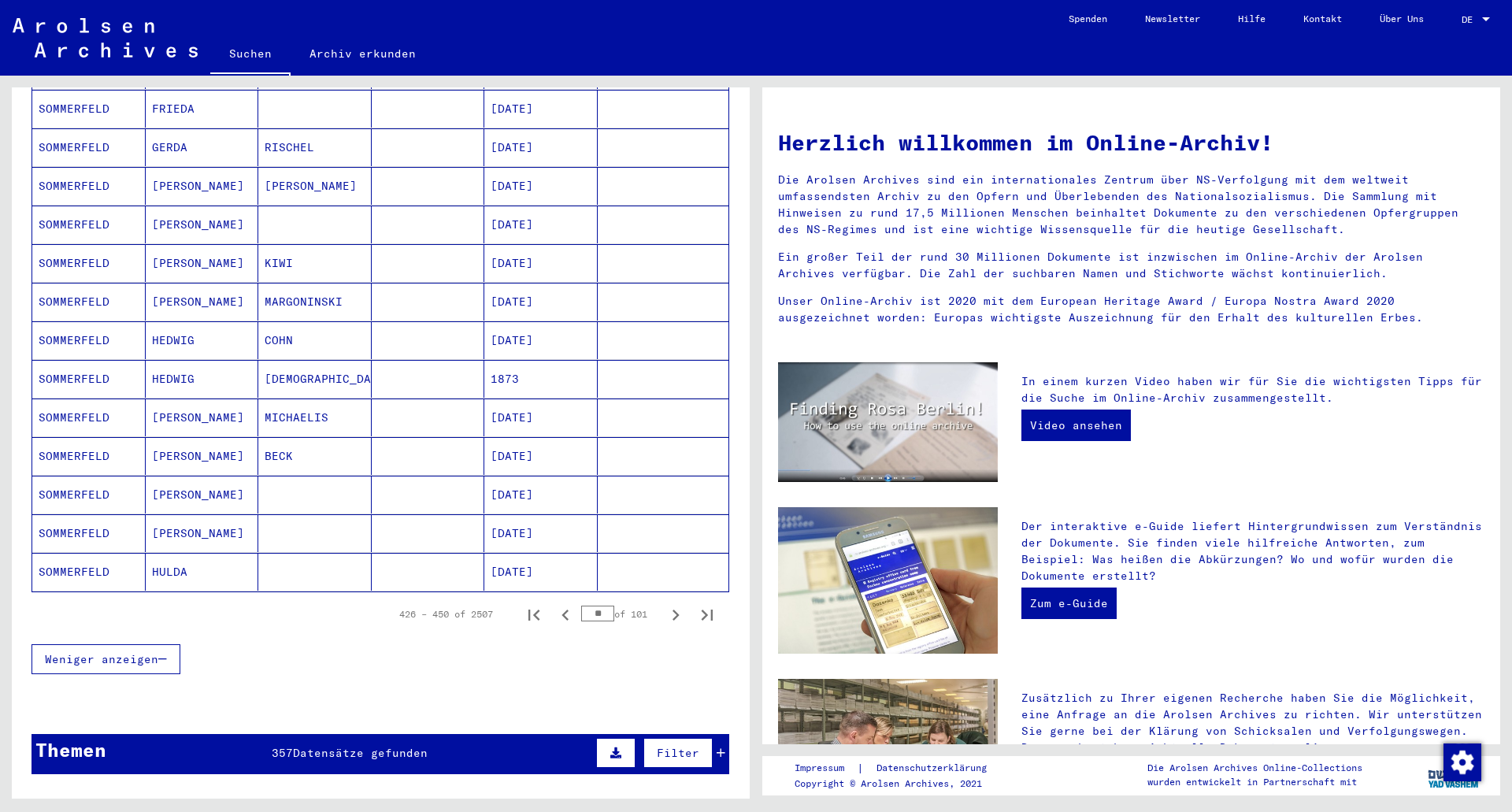
click at [673, 604] on icon "Next page" at bounding box center [675, 614] width 22 height 22
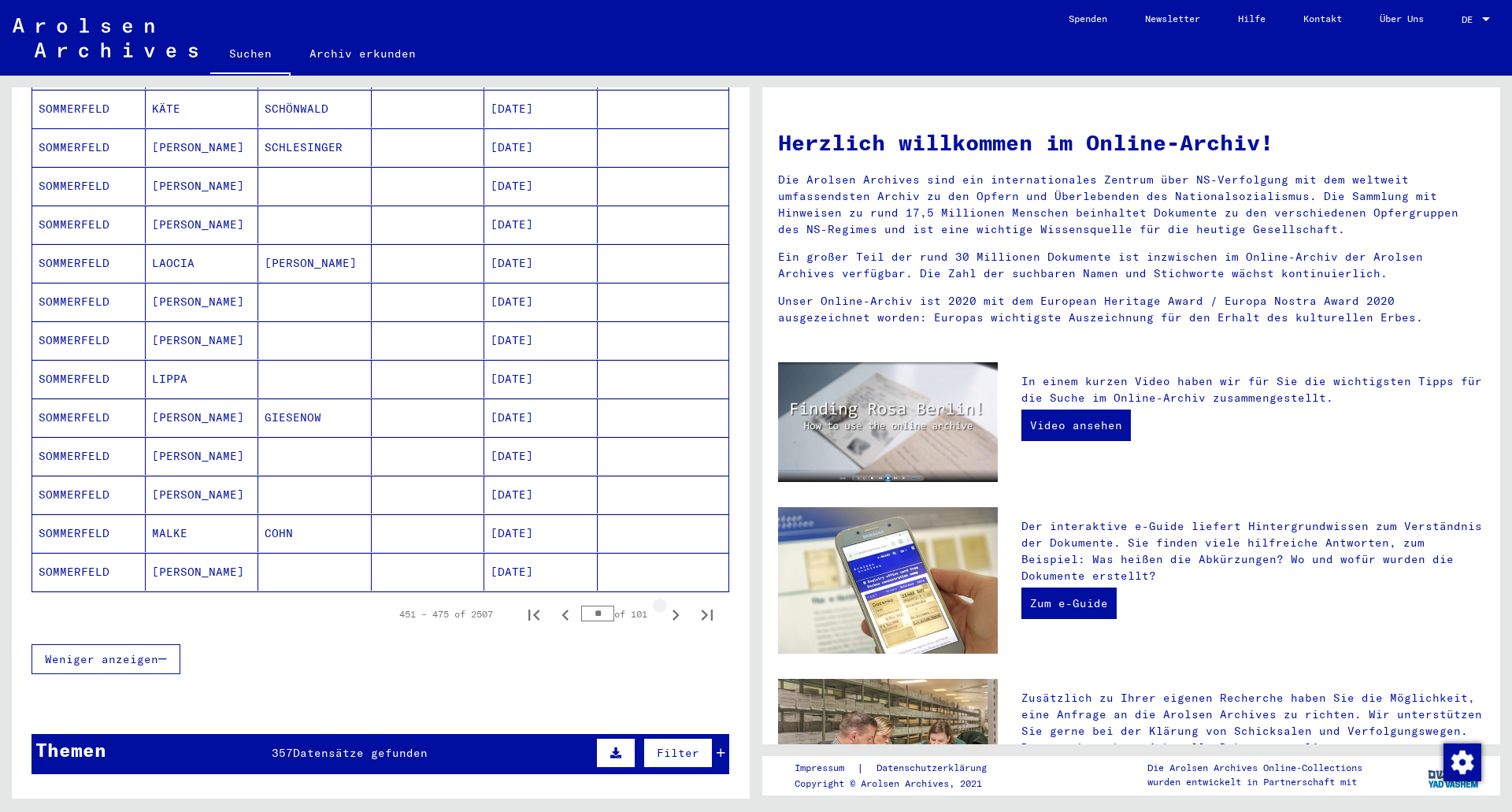
click at [673, 604] on icon "Next page" at bounding box center [675, 614] width 22 height 22
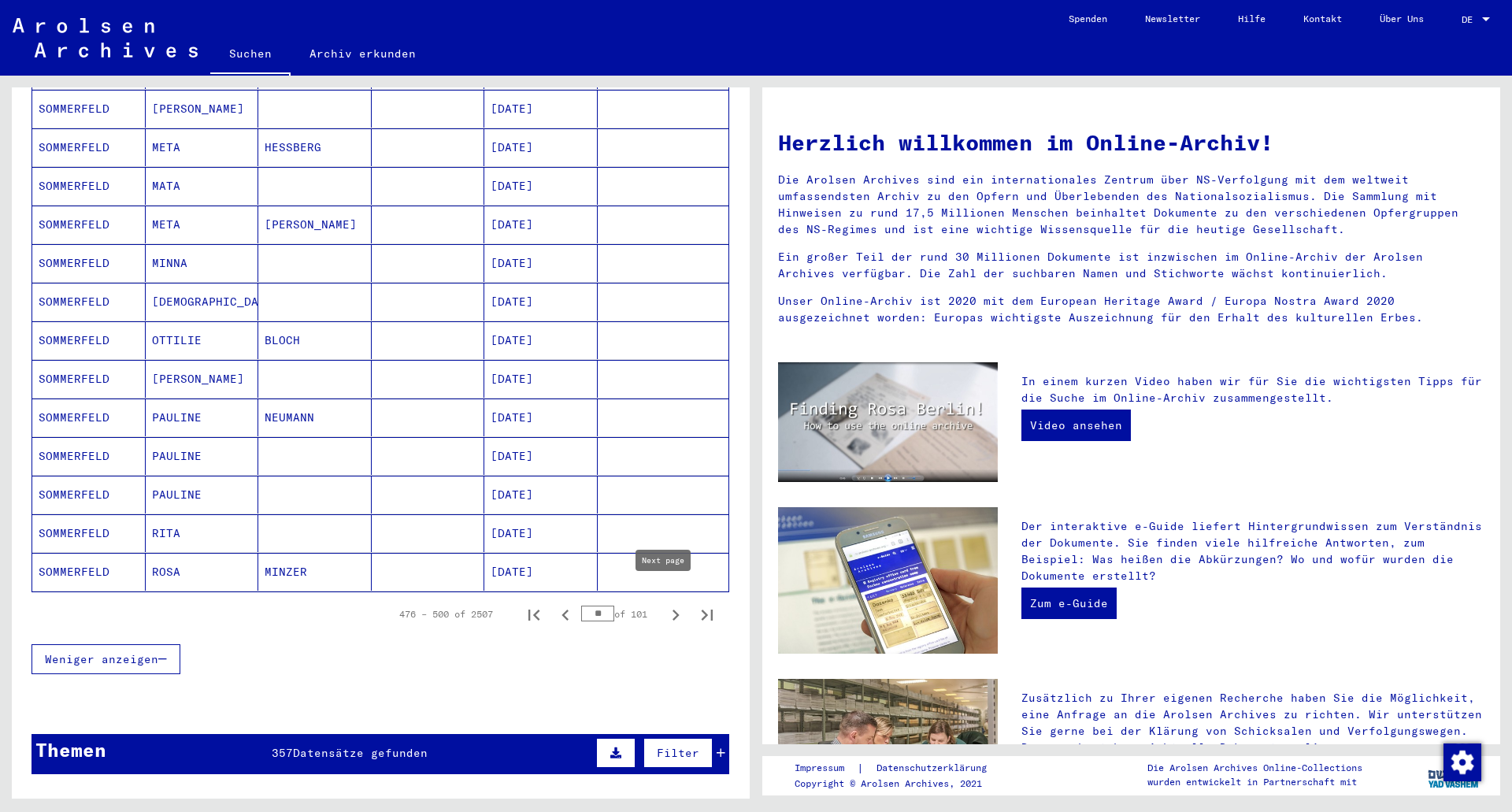
click at [669, 604] on icon "Next page" at bounding box center [675, 614] width 22 height 22
type input "**"
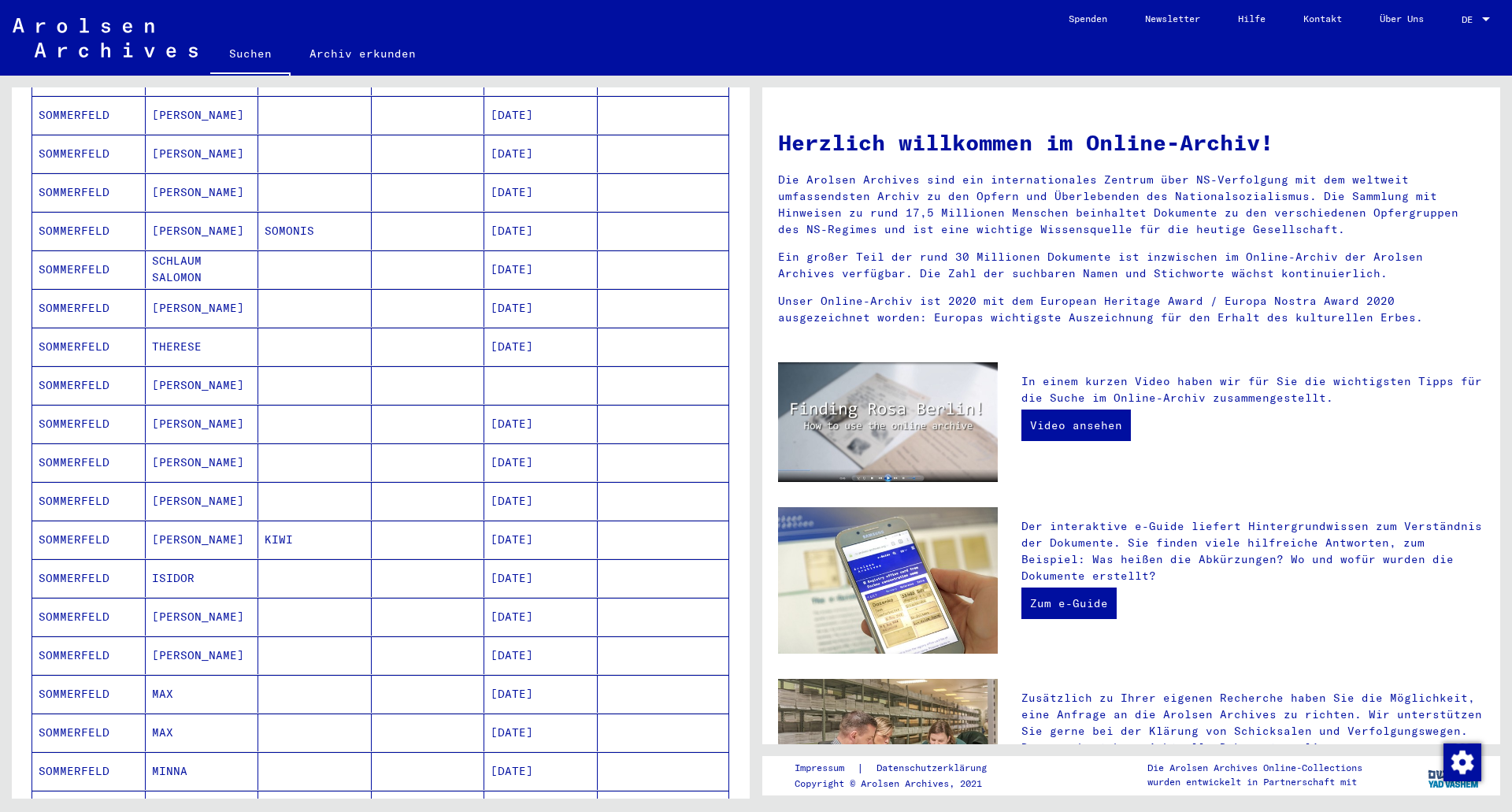
scroll to position [0, 0]
